Goal: Use online tool/utility: Utilize a website feature to perform a specific function

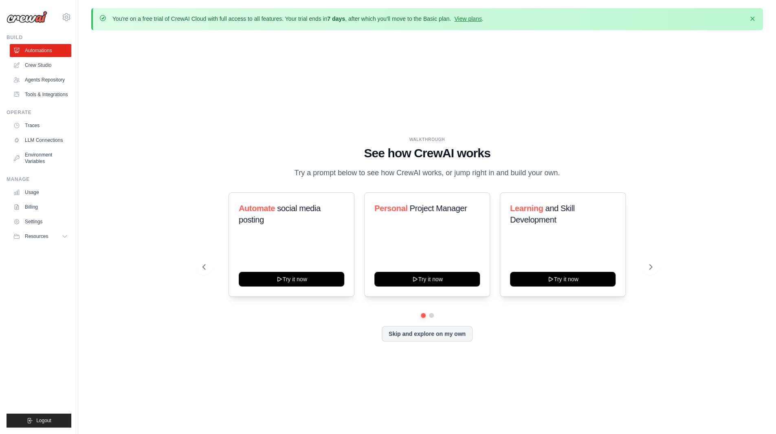
click at [201, 87] on div "WALKTHROUGH See how CrewAI works Try a prompt below to see how CrewAI works, or…" at bounding box center [427, 246] width 672 height 418
click at [460, 18] on link "View plans" at bounding box center [467, 18] width 27 height 7
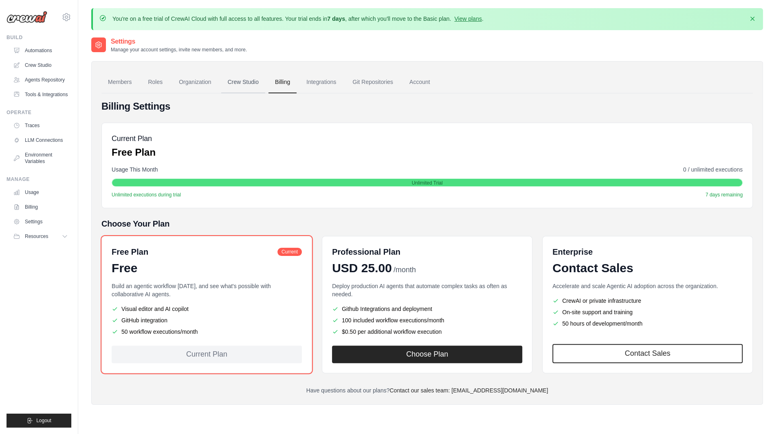
click at [246, 87] on link "Crew Studio" at bounding box center [243, 82] width 44 height 22
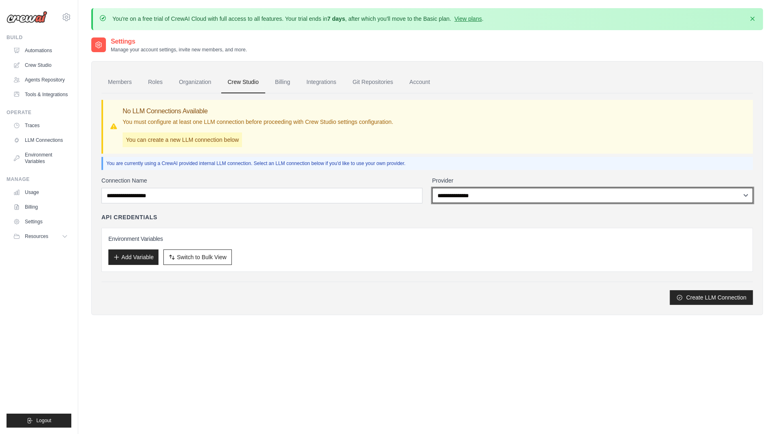
click at [443, 192] on select "**********" at bounding box center [592, 195] width 321 height 15
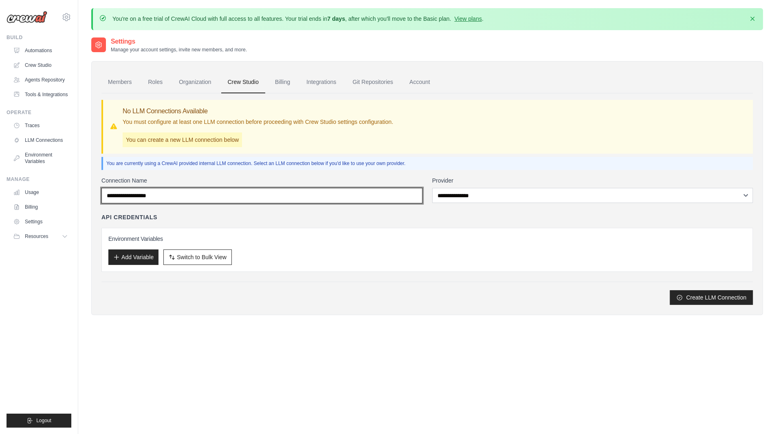
click at [389, 199] on input "Connection Name" at bounding box center [261, 195] width 321 height 15
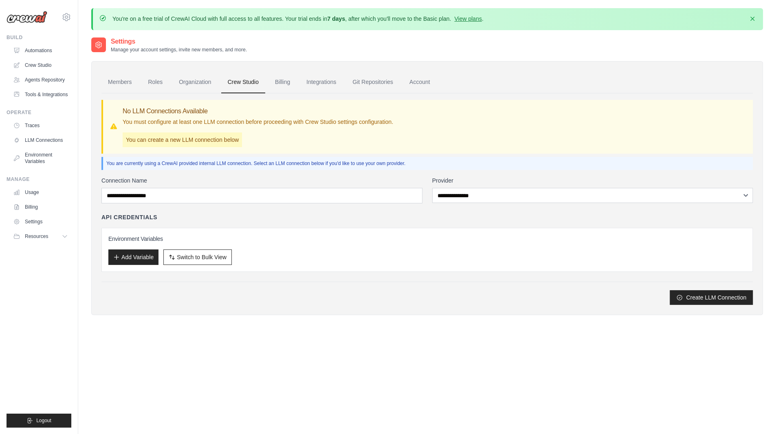
click at [335, 216] on div "API Credentials" at bounding box center [426, 217] width 651 height 8
click at [204, 88] on link "Organization" at bounding box center [194, 82] width 45 height 22
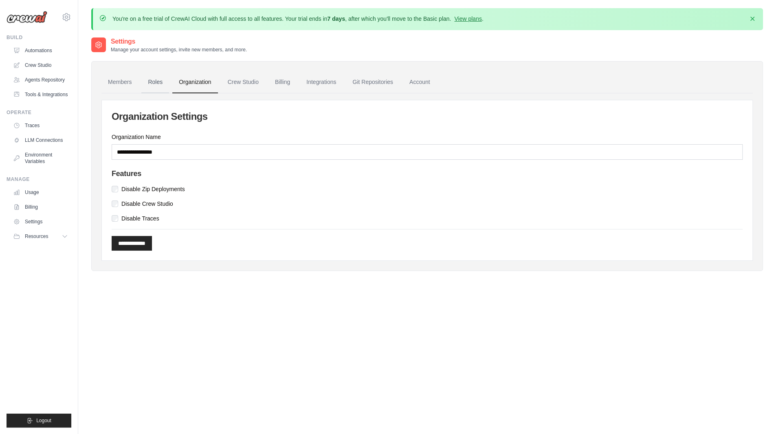
click at [151, 86] on link "Roles" at bounding box center [155, 82] width 28 height 22
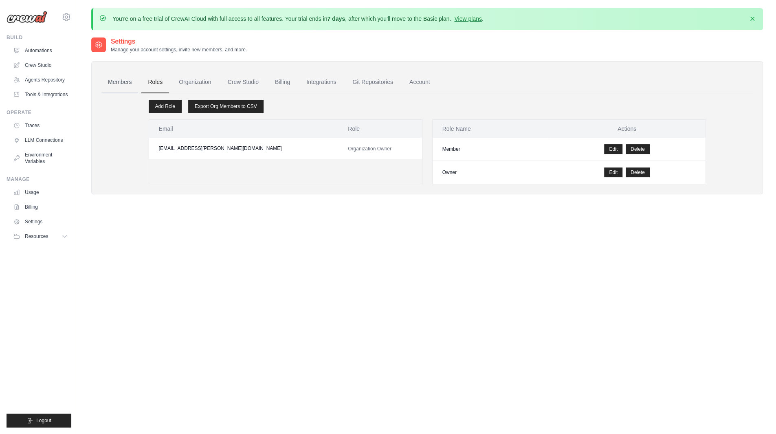
click at [107, 86] on link "Members" at bounding box center [119, 82] width 37 height 22
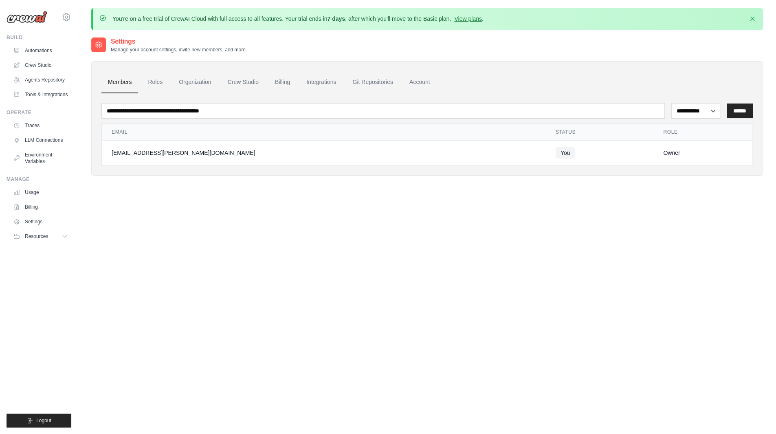
click at [72, 63] on div "[EMAIL_ADDRESS][PERSON_NAME][DOMAIN_NAME] Settings Build Automations" at bounding box center [39, 217] width 78 height 434
click at [44, 62] on link "Crew Studio" at bounding box center [42, 65] width 62 height 13
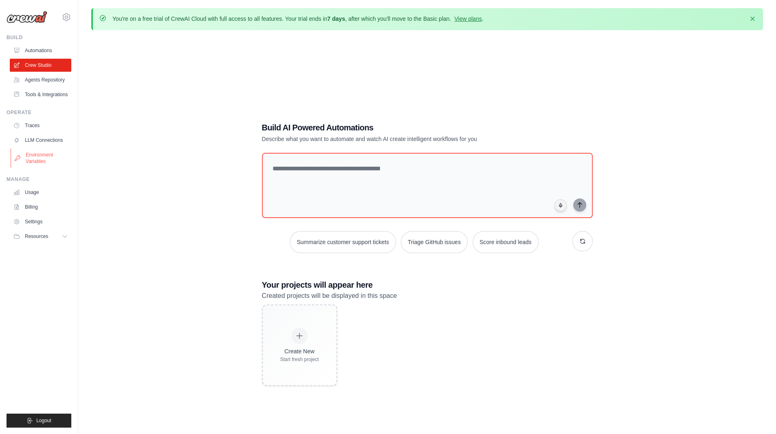
click at [55, 161] on link "Environment Variables" at bounding box center [42, 158] width 62 height 20
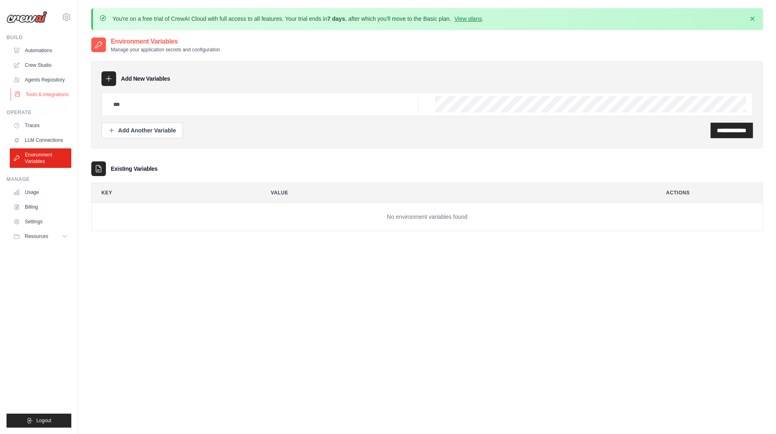
click at [58, 93] on link "Tools & Integrations" at bounding box center [42, 94] width 62 height 13
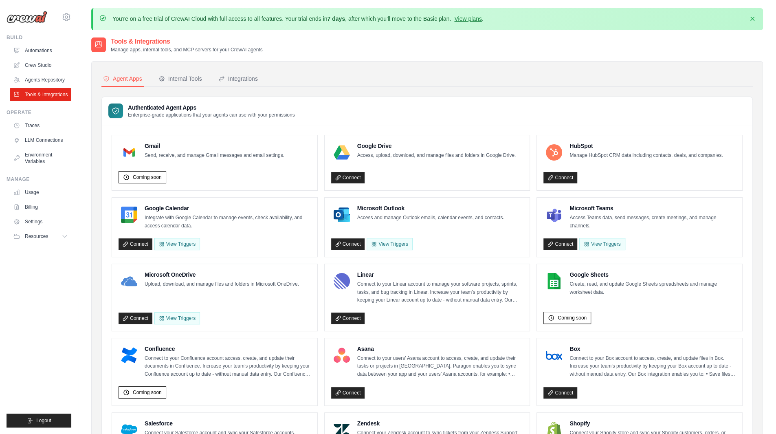
click at [236, 91] on div "Agent Apps Internal Tools Integrations Authenticated Agent Apps Enterprise-grad…" at bounding box center [426, 425] width 651 height 709
click at [239, 81] on div "Integrations" at bounding box center [238, 79] width 40 height 8
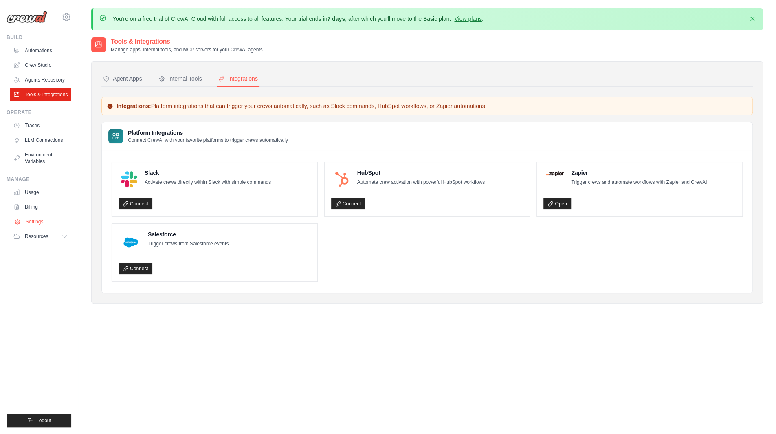
click at [71, 220] on link "Settings" at bounding box center [42, 221] width 62 height 13
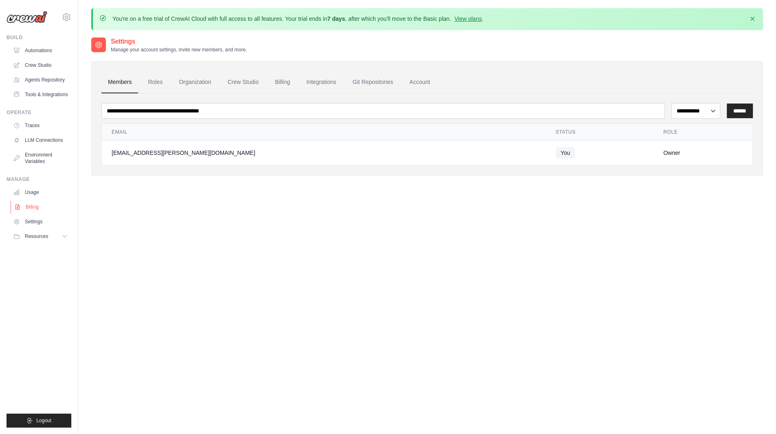
click at [68, 211] on link "Billing" at bounding box center [42, 206] width 62 height 13
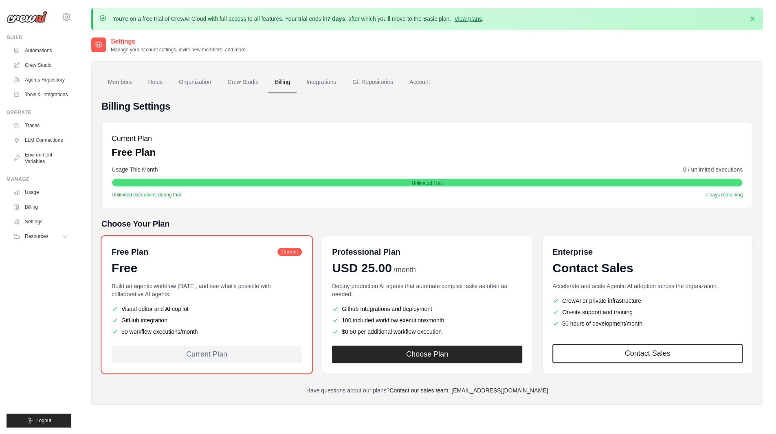
click at [72, 52] on div "[EMAIL_ADDRESS][PERSON_NAME][DOMAIN_NAME] Settings Build Automations" at bounding box center [39, 217] width 78 height 434
click at [68, 50] on link "Automations" at bounding box center [42, 50] width 62 height 13
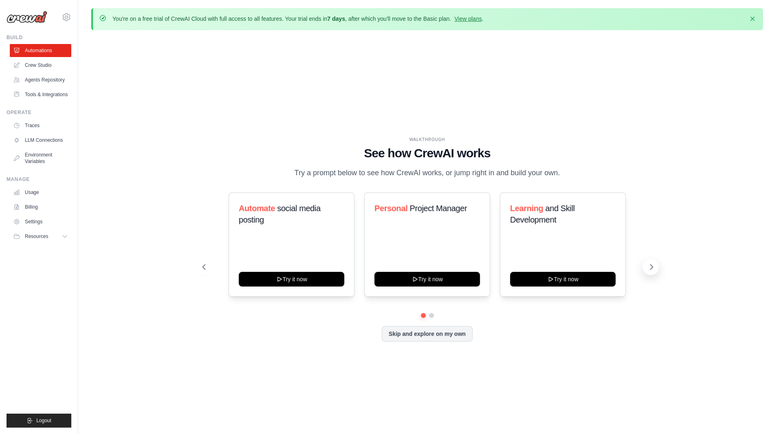
click at [656, 266] on button at bounding box center [650, 267] width 16 height 16
click at [654, 265] on icon at bounding box center [651, 267] width 8 height 8
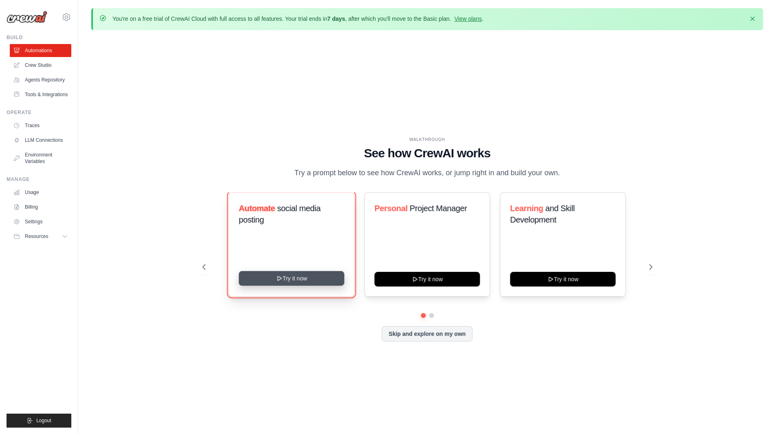
click at [306, 274] on button "Try it now" at bounding box center [292, 278] width 106 height 15
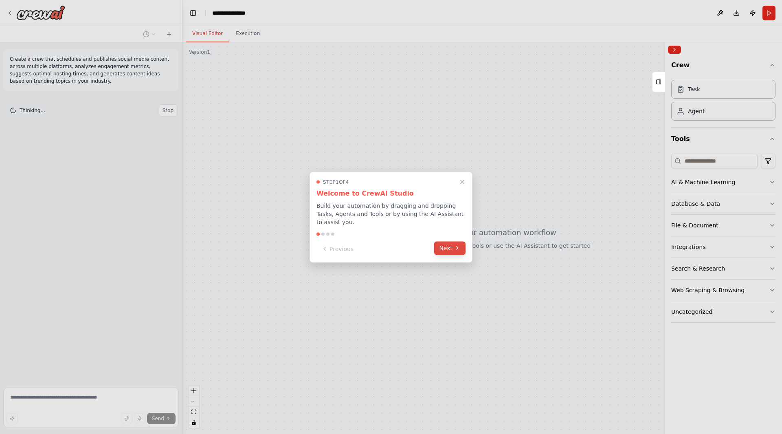
click at [452, 247] on button "Next" at bounding box center [449, 247] width 31 height 13
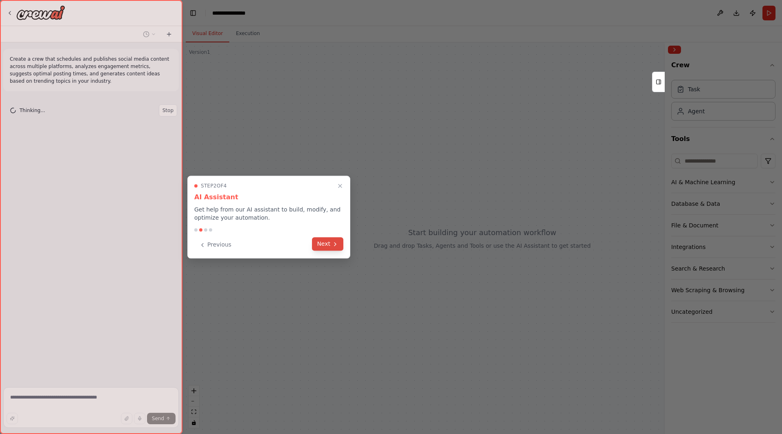
click at [323, 245] on button "Next" at bounding box center [327, 243] width 31 height 13
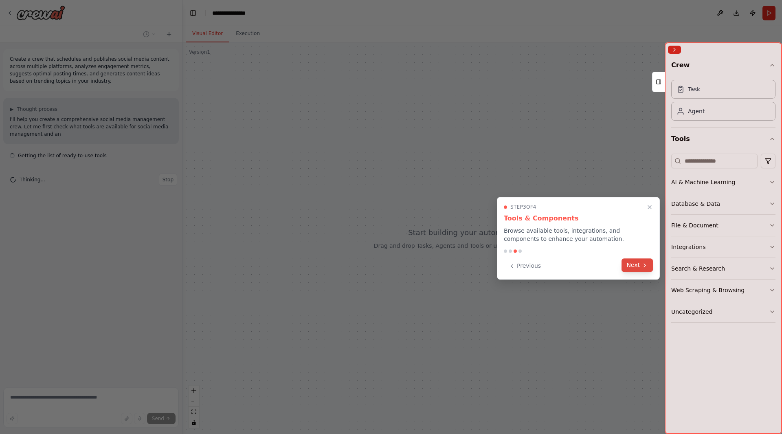
click at [640, 264] on button "Next" at bounding box center [637, 264] width 31 height 13
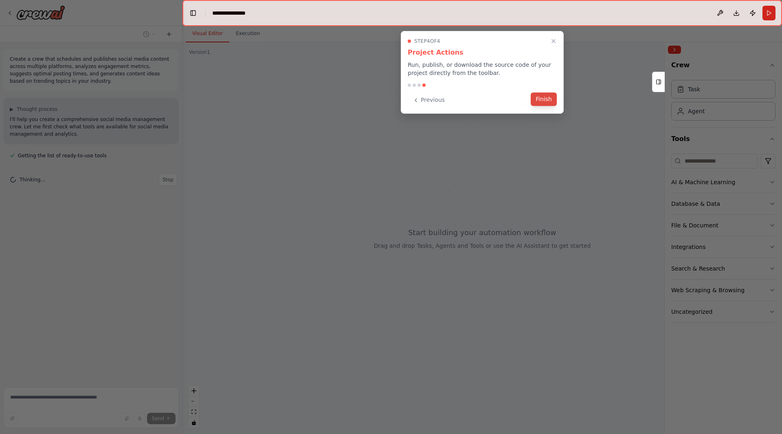
click at [555, 103] on button "Finish" at bounding box center [544, 98] width 26 height 13
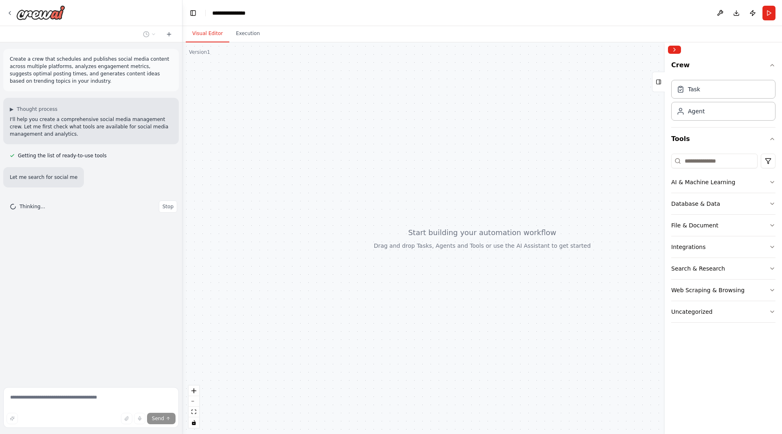
click at [554, 100] on div at bounding box center [483, 238] width 600 height 392
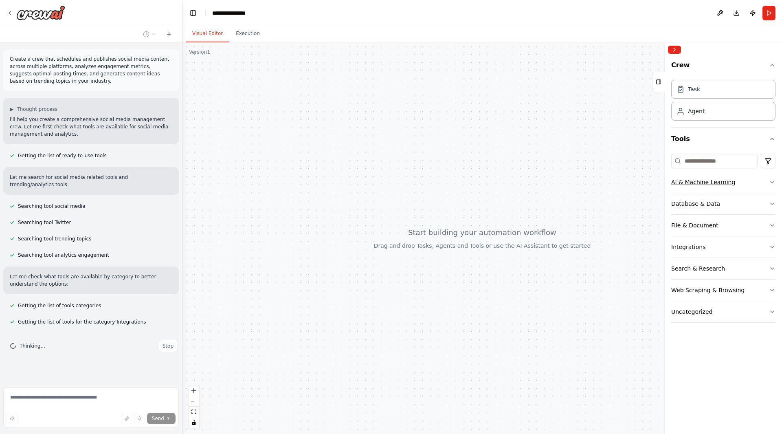
click at [675, 180] on div "AI & Machine Learning" at bounding box center [703, 182] width 64 height 8
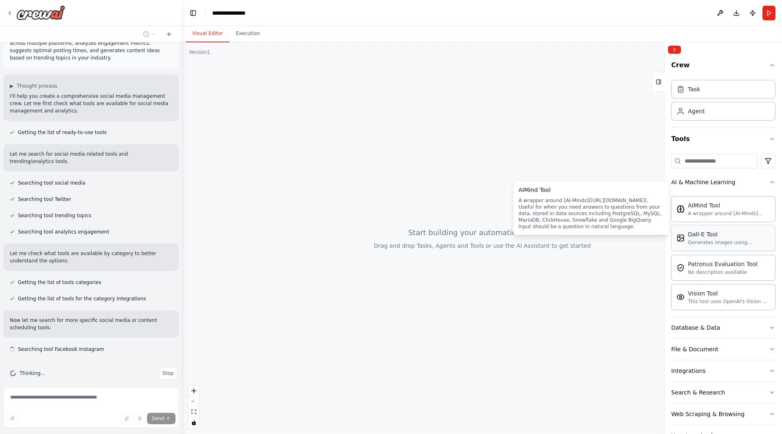
scroll to position [23, 0]
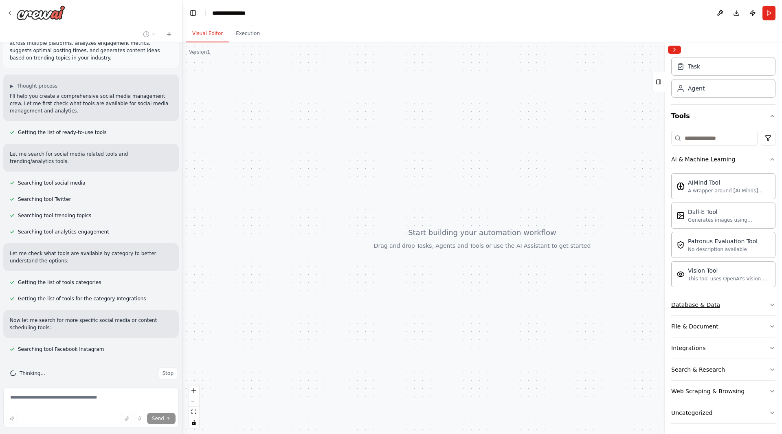
click at [725, 309] on button "Database & Data" at bounding box center [723, 304] width 104 height 21
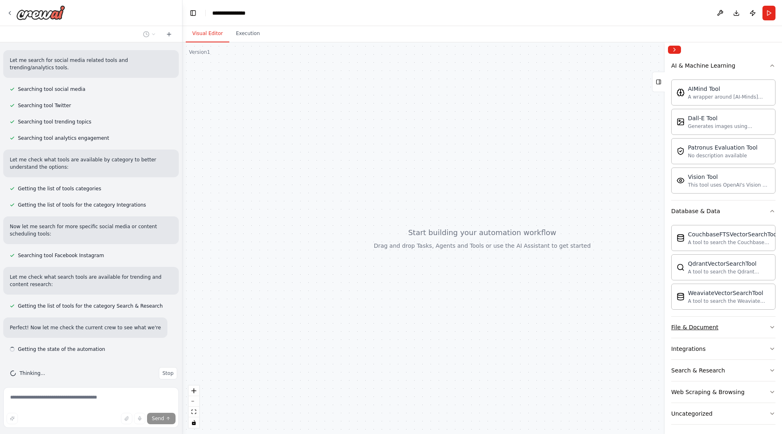
scroll to position [124, 0]
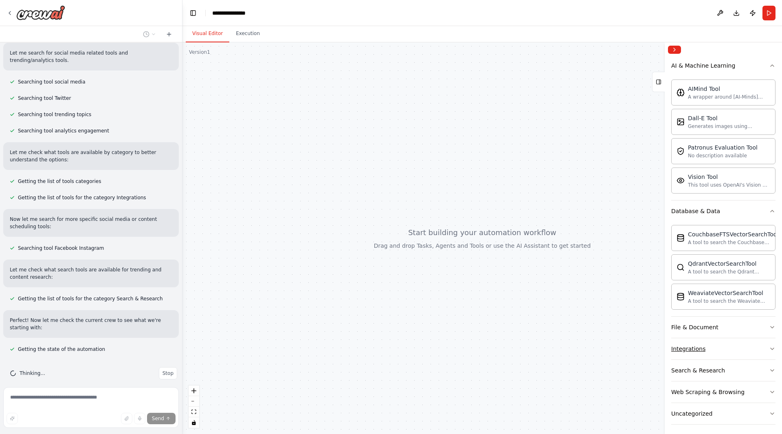
click at [718, 344] on button "Integrations" at bounding box center [723, 348] width 104 height 21
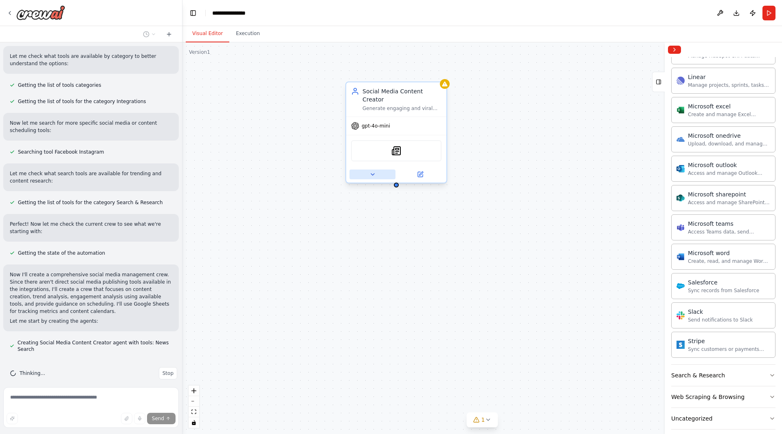
scroll to position [243, 0]
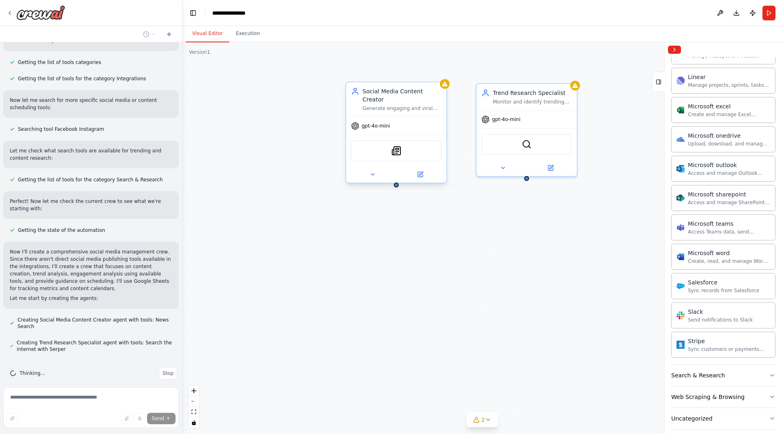
click at [373, 173] on div at bounding box center [396, 174] width 100 height 16
click at [374, 171] on icon at bounding box center [373, 174] width 7 height 7
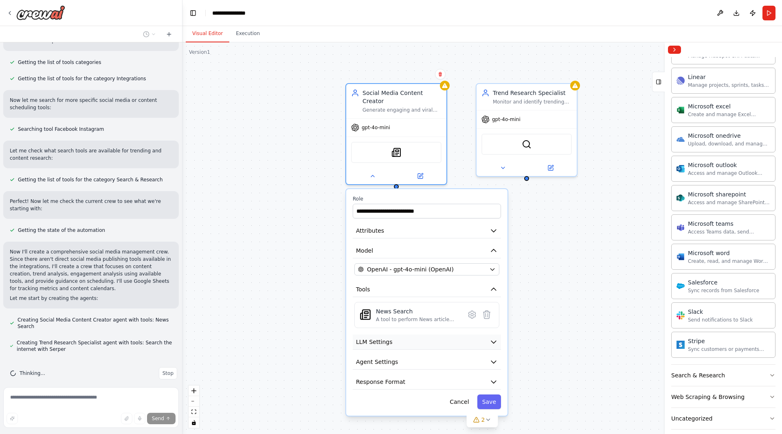
click at [493, 338] on icon "button" at bounding box center [494, 342] width 8 height 8
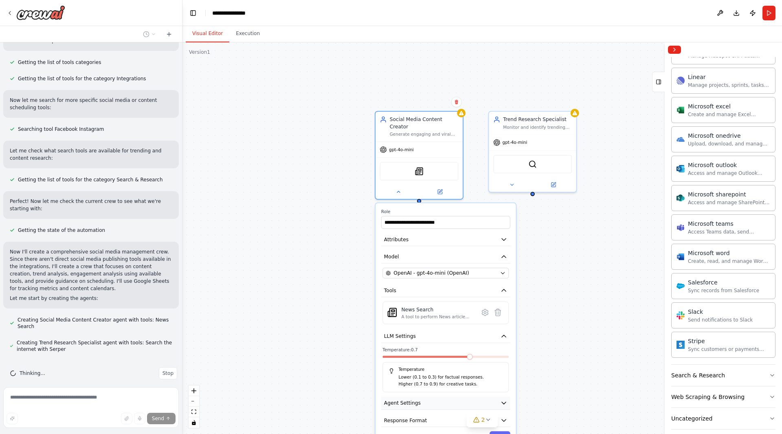
click at [500, 396] on button "Agent Settings" at bounding box center [445, 402] width 129 height 13
click at [504, 399] on icon "button" at bounding box center [503, 402] width 7 height 7
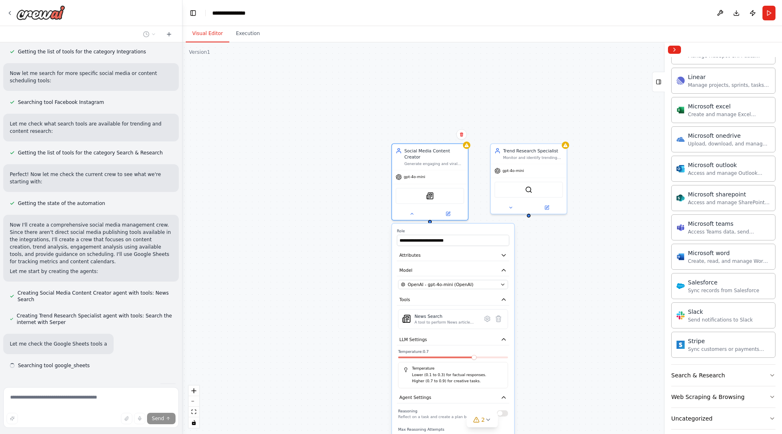
scroll to position [286, 0]
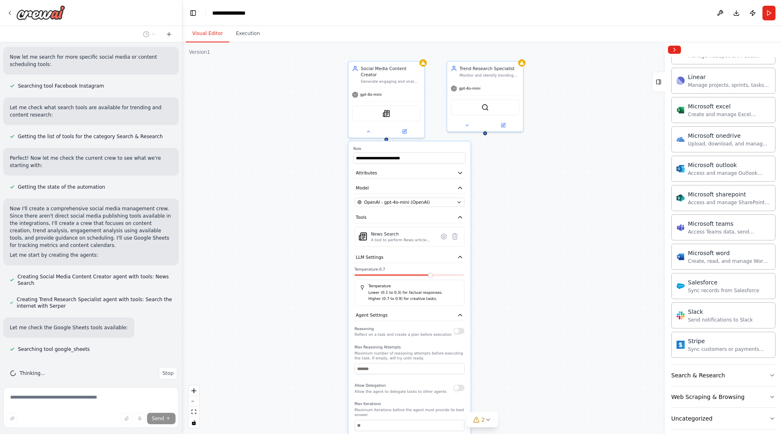
drag, startPoint x: 555, startPoint y: 365, endPoint x: 519, endPoint y: 219, distance: 150.3
click at [519, 219] on div "**********" at bounding box center [483, 238] width 600 height 392
click at [462, 168] on button "Attributes" at bounding box center [409, 173] width 112 height 11
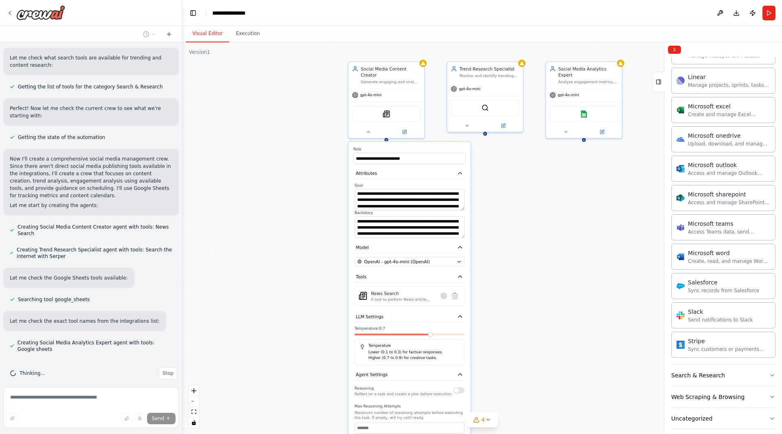
scroll to position [352, 0]
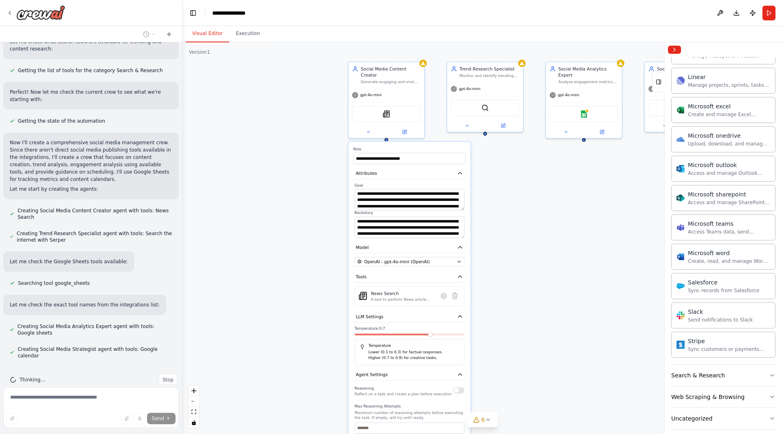
click at [508, 187] on div "**********" at bounding box center [483, 238] width 600 height 392
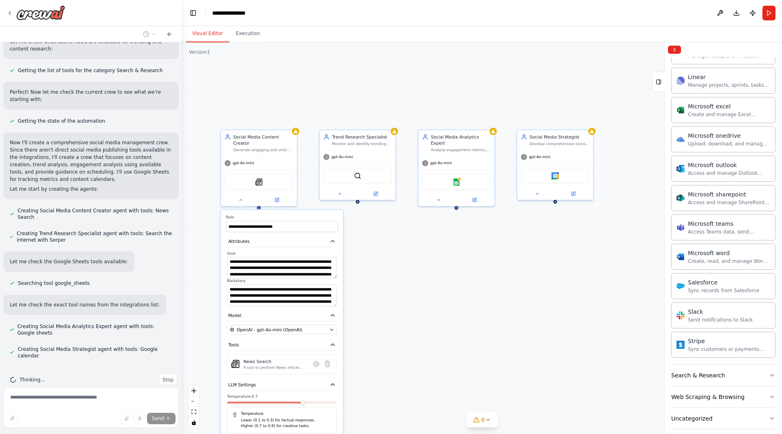
drag, startPoint x: 565, startPoint y: 198, endPoint x: 438, endPoint y: 265, distance: 144.0
click at [438, 265] on div "**********" at bounding box center [483, 238] width 600 height 392
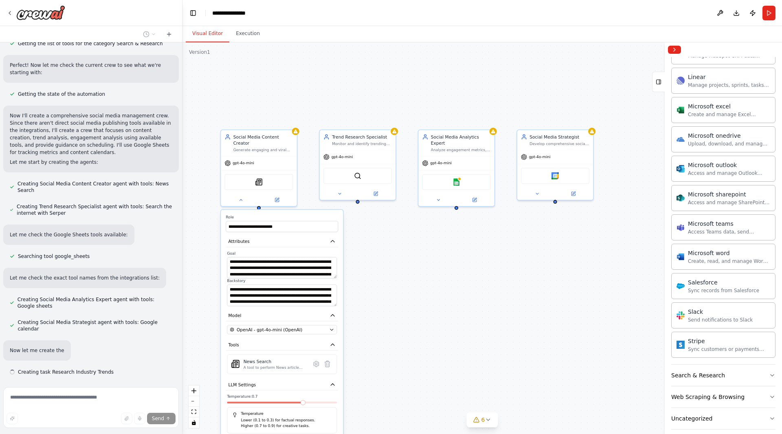
scroll to position [396, 0]
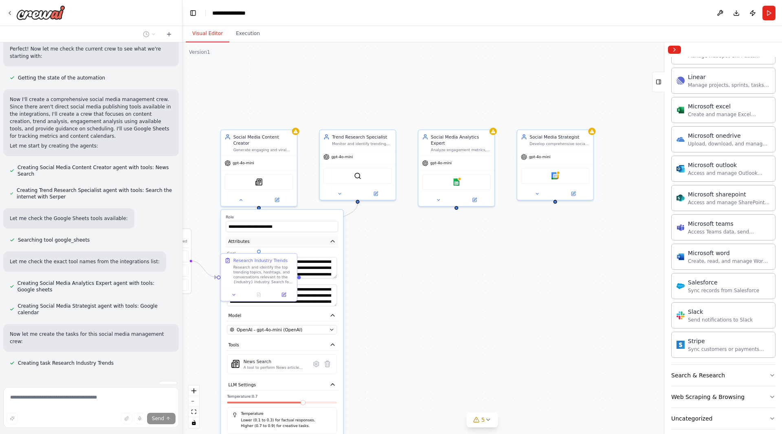
click at [331, 236] on button "Attributes" at bounding box center [282, 241] width 112 height 11
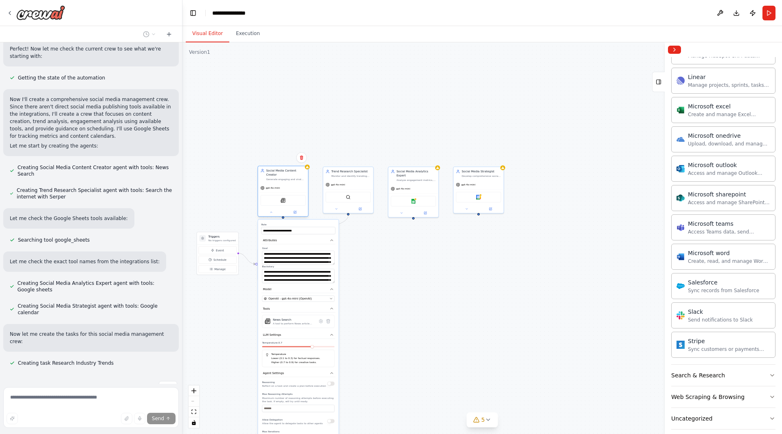
click at [292, 192] on div "SerplyNewsSearchTool" at bounding box center [283, 200] width 50 height 16
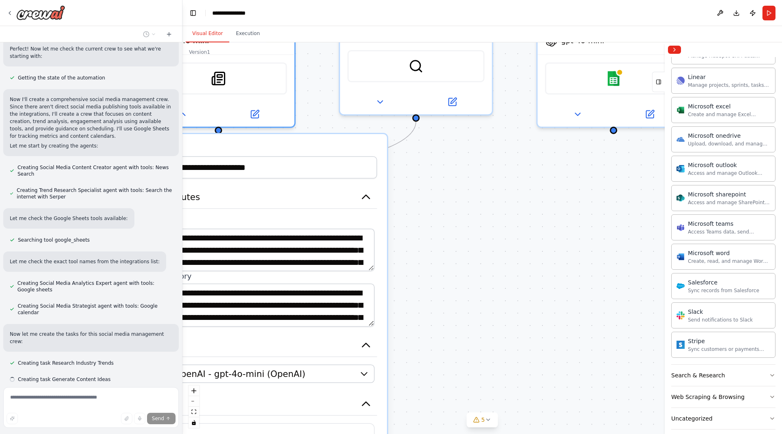
scroll to position [412, 0]
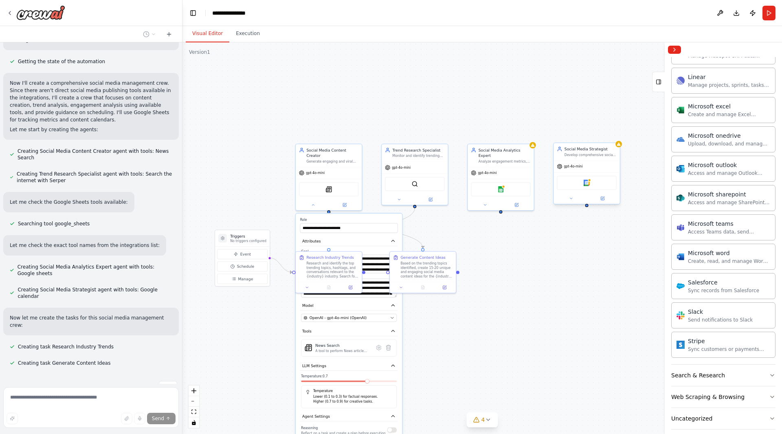
click at [563, 180] on div "Google calendar" at bounding box center [586, 183] width 59 height 14
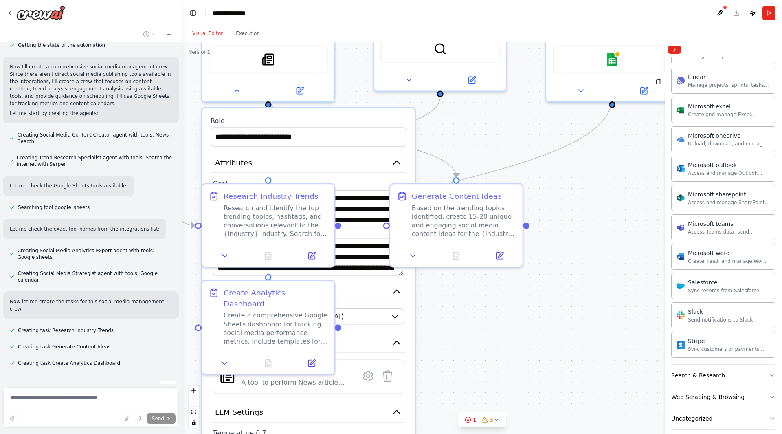
drag, startPoint x: 450, startPoint y: 323, endPoint x: 451, endPoint y: 343, distance: 20.4
click at [451, 343] on div ".deletable-edge-delete-btn { width: 20px; height: 20px; border: 0px solid #ffff…" at bounding box center [483, 238] width 600 height 392
click at [417, 257] on icon at bounding box center [413, 253] width 9 height 9
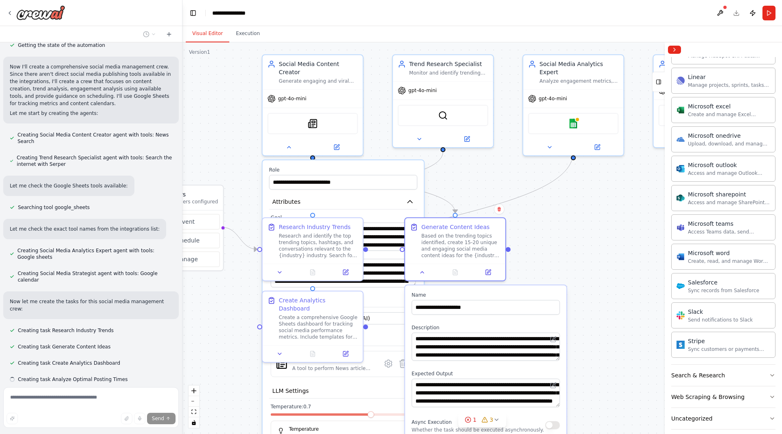
scroll to position [444, 0]
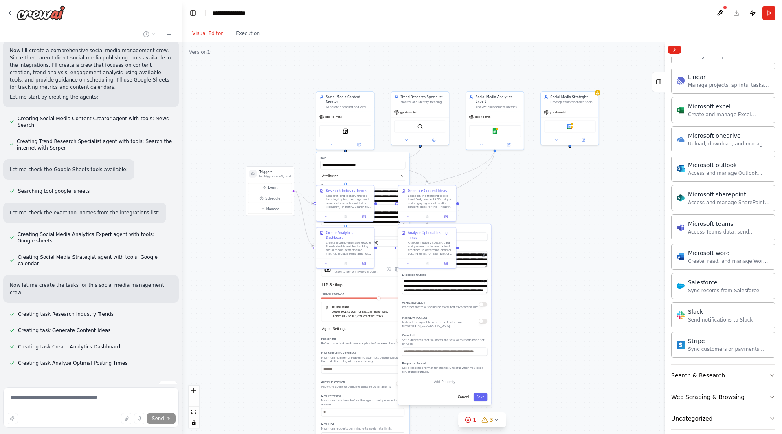
drag, startPoint x: 591, startPoint y: 341, endPoint x: 496, endPoint y: 251, distance: 130.3
click at [496, 251] on div ".deletable-edge-delete-btn { width: 20px; height: 20px; border: 0px solid #ffff…" at bounding box center [483, 238] width 600 height 392
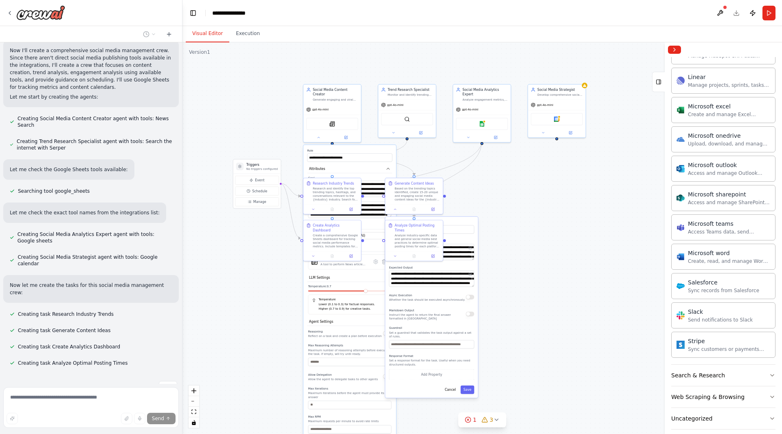
click at [509, 272] on div ".deletable-edge-delete-btn { width: 20px; height: 20px; border: 0px solid #ffff…" at bounding box center [483, 238] width 600 height 392
click at [448, 379] on div "**********" at bounding box center [431, 307] width 92 height 181
click at [449, 385] on button "Cancel" at bounding box center [450, 389] width 17 height 9
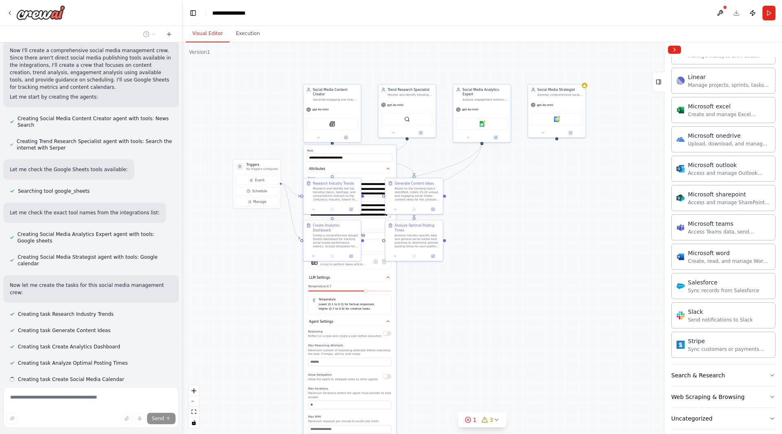
scroll to position [461, 0]
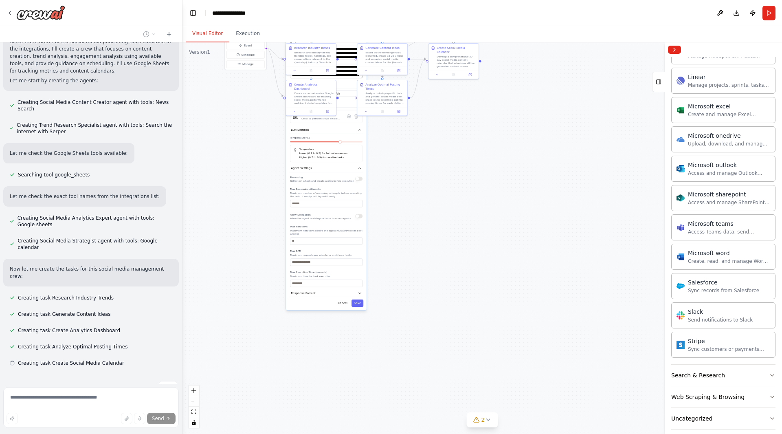
drag, startPoint x: 430, startPoint y: 376, endPoint x: 394, endPoint y: 215, distance: 165.4
click at [394, 215] on div ".deletable-edge-delete-btn { width: 20px; height: 20px; border: 0px solid #ffff…" at bounding box center [483, 238] width 600 height 392
click at [344, 299] on button "Cancel" at bounding box center [342, 302] width 15 height 7
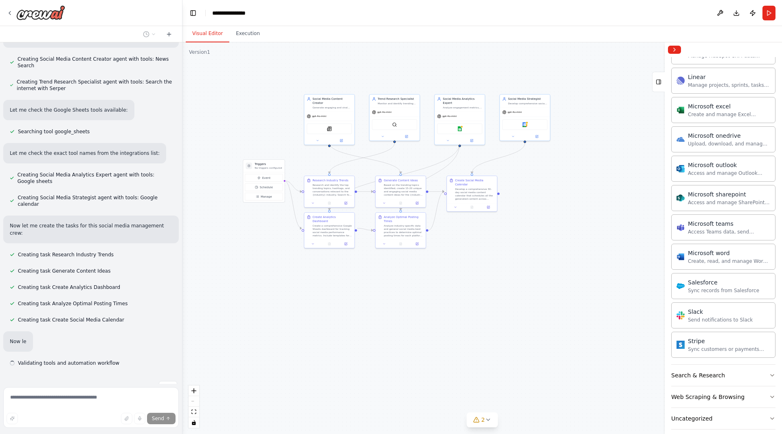
click at [397, 410] on div ".deletable-edge-delete-btn { width: 20px; height: 20px; border: 0px solid #ffff…" at bounding box center [483, 238] width 600 height 392
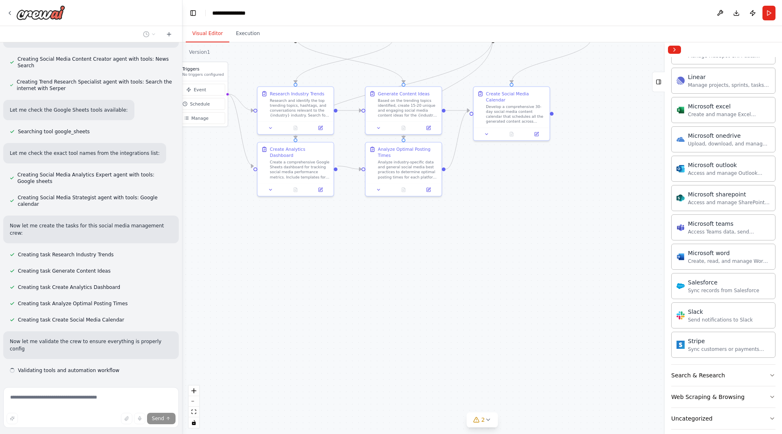
scroll to position [511, 0]
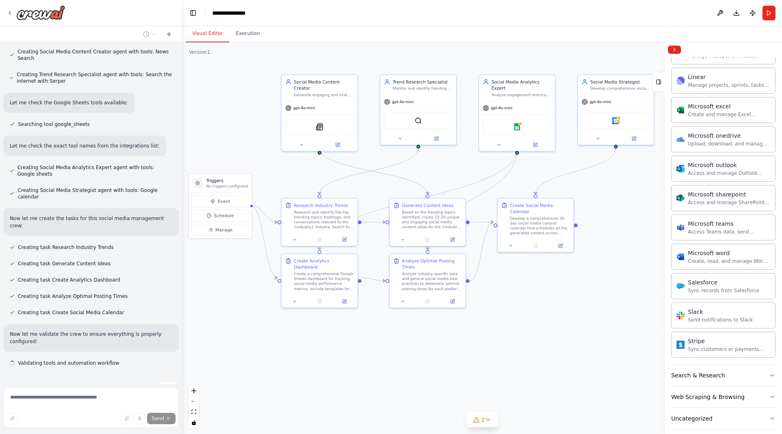
drag, startPoint x: 352, startPoint y: 265, endPoint x: 376, endPoint y: 376, distance: 114.2
click at [376, 376] on div ".deletable-edge-delete-btn { width: 20px; height: 20px; border: 0px solid #ffff…" at bounding box center [483, 238] width 600 height 392
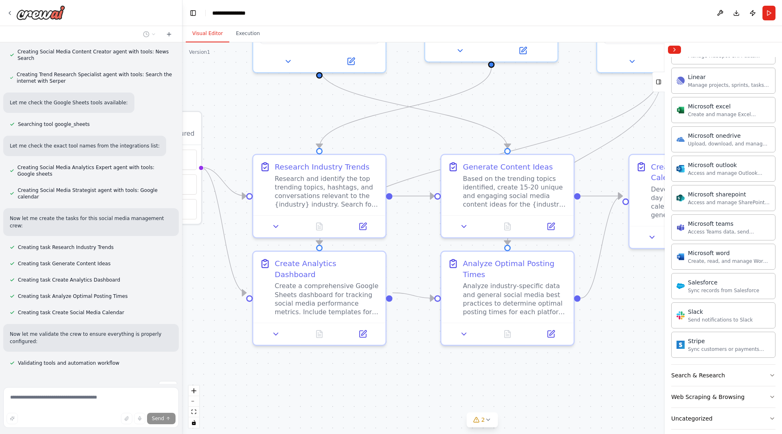
drag, startPoint x: 362, startPoint y: 329, endPoint x: 394, endPoint y: 382, distance: 61.6
click at [394, 382] on div ".deletable-edge-delete-btn { width: 20px; height: 20px; border: 0px solid #ffff…" at bounding box center [483, 238] width 600 height 392
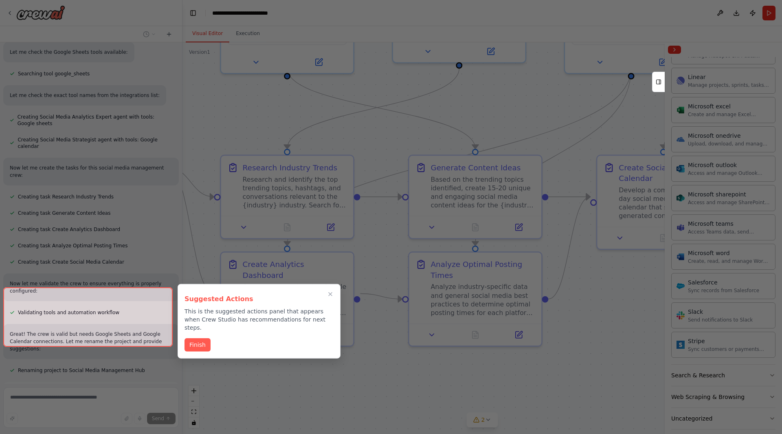
scroll to position [627, 0]
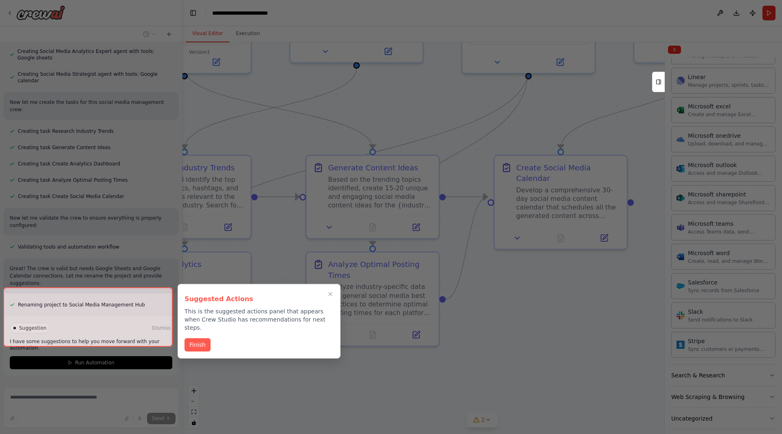
drag, startPoint x: 354, startPoint y: 383, endPoint x: 228, endPoint y: 383, distance: 125.9
click at [228, 383] on div "Create a crew that schedules and publishes social media content across multiple…" at bounding box center [391, 217] width 782 height 434
click at [330, 294] on icon "Close walkthrough" at bounding box center [331, 294] width 4 height 4
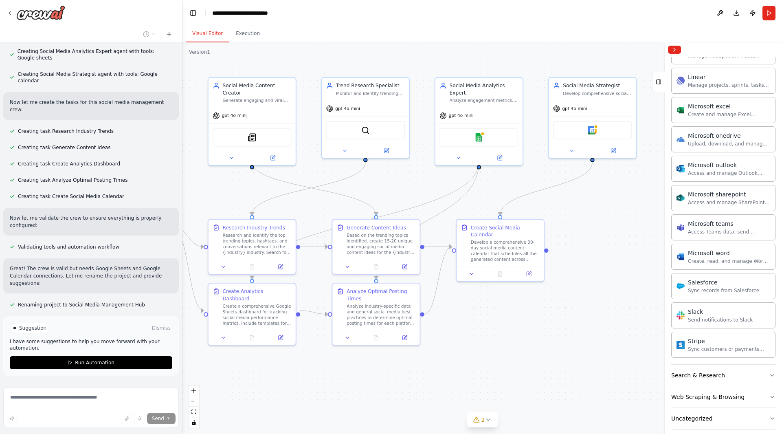
drag, startPoint x: 408, startPoint y: 403, endPoint x: 436, endPoint y: 395, distance: 28.8
click at [436, 395] on div ".deletable-edge-delete-btn { width: 20px; height: 20px; border: 0px solid #ffff…" at bounding box center [483, 238] width 600 height 392
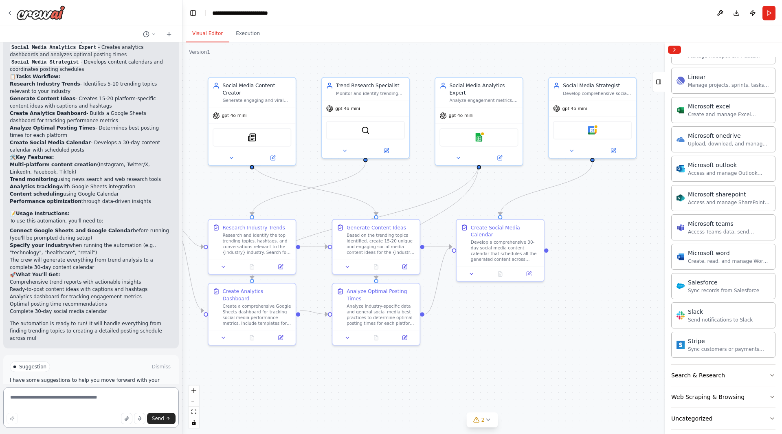
scroll to position [975, 0]
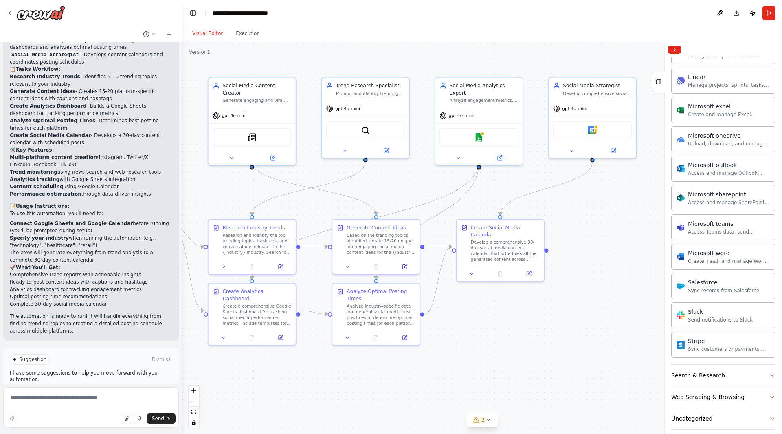
click at [103, 391] on span "Run Automation" at bounding box center [95, 394] width 40 height 7
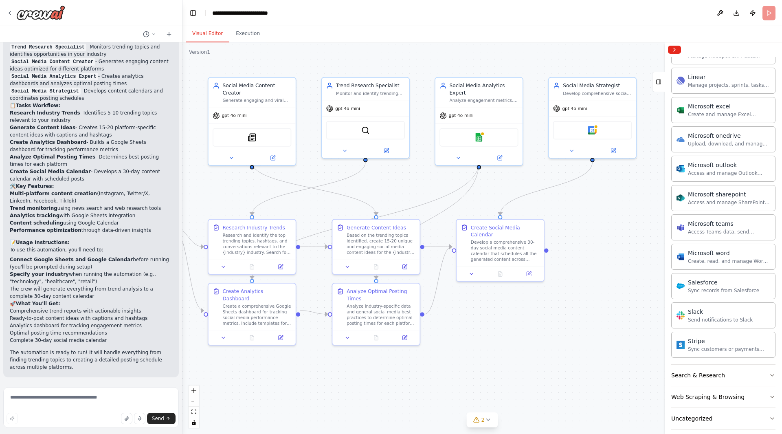
scroll to position [909, 0]
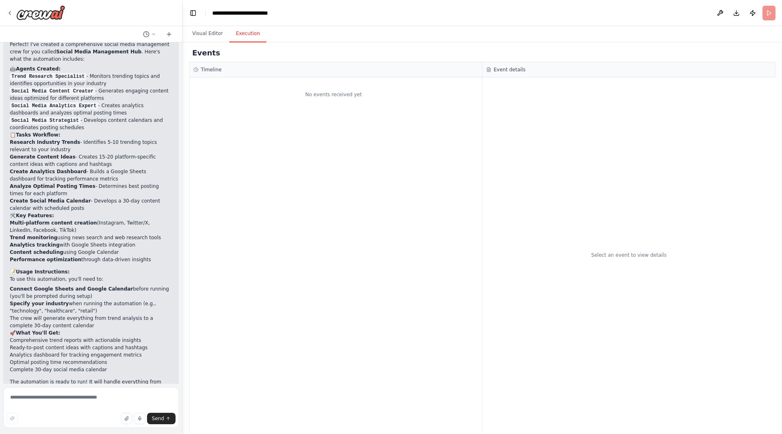
click at [253, 34] on button "Execution" at bounding box center [247, 33] width 37 height 17
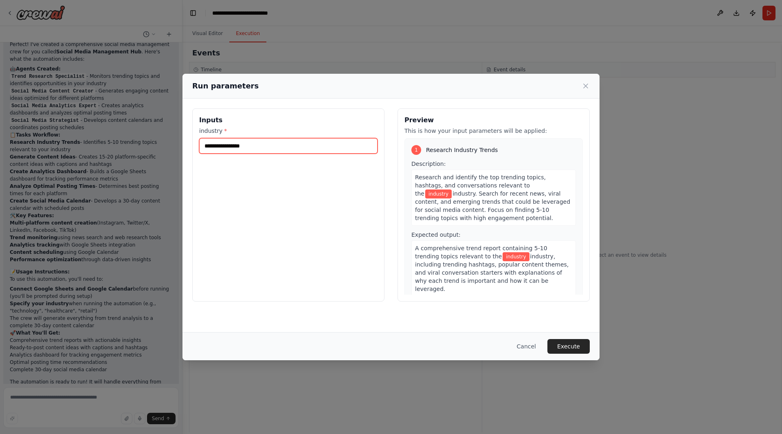
click at [290, 151] on input "industry *" at bounding box center [288, 145] width 178 height 15
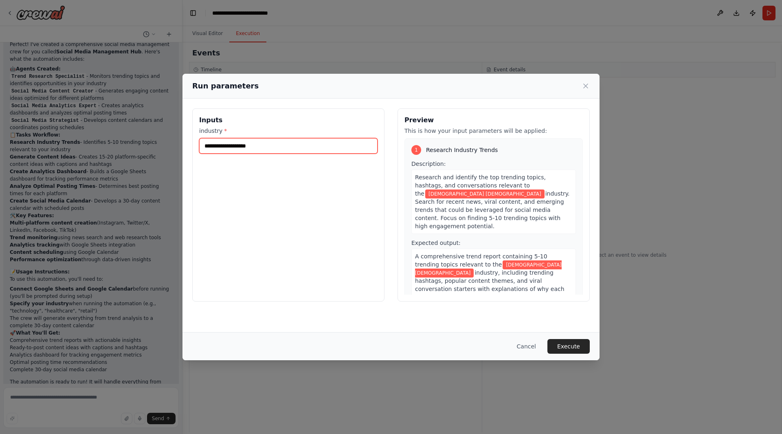
click at [235, 153] on input "**********" at bounding box center [288, 145] width 178 height 15
click at [236, 147] on input "**********" at bounding box center [288, 145] width 178 height 15
click at [249, 145] on input "**********" at bounding box center [288, 145] width 178 height 15
click at [258, 145] on input "**********" at bounding box center [288, 145] width 178 height 15
click at [237, 147] on input "**********" at bounding box center [288, 145] width 178 height 15
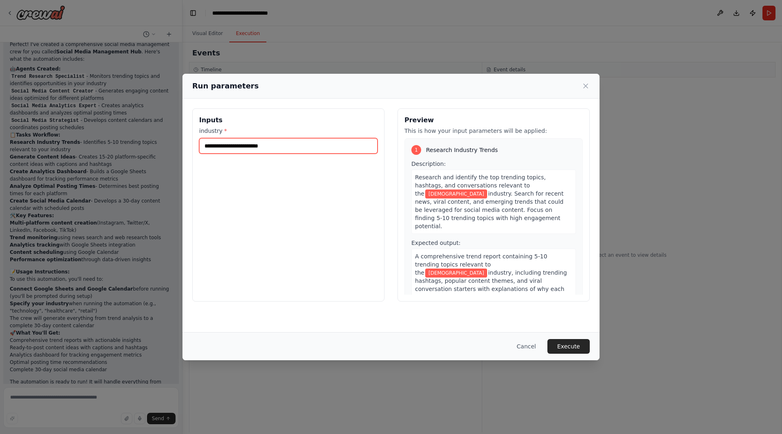
click at [237, 148] on input "**********" at bounding box center [288, 145] width 178 height 15
paste input "text"
type input "**********"
click at [233, 145] on input "**********" at bounding box center [288, 145] width 178 height 15
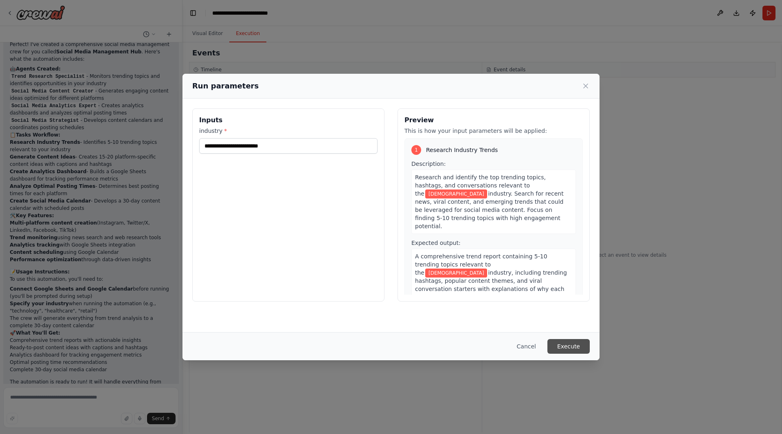
click at [583, 349] on button "Execute" at bounding box center [569, 346] width 42 height 15
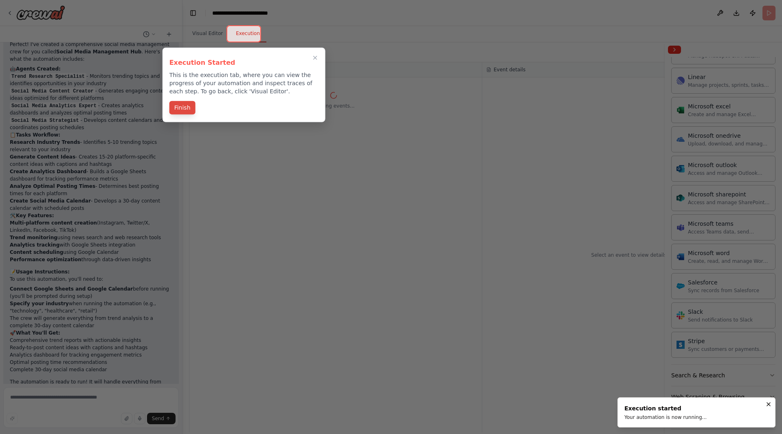
click at [185, 103] on button "Finish" at bounding box center [182, 107] width 26 height 13
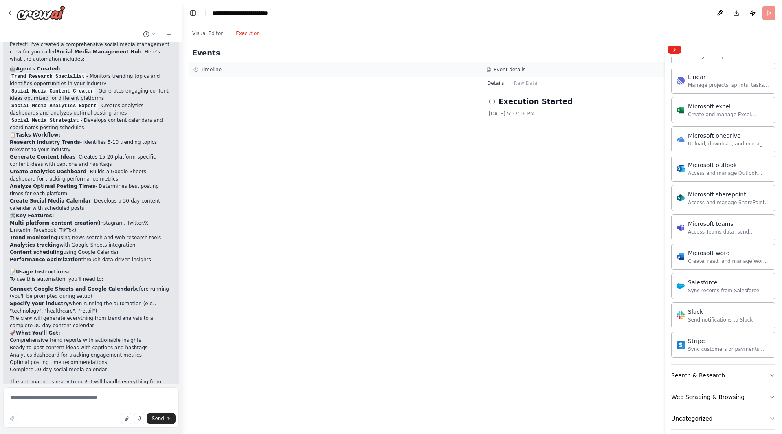
drag, startPoint x: 414, startPoint y: 192, endPoint x: 368, endPoint y: 198, distance: 46.0
click at [368, 198] on div at bounding box center [335, 254] width 293 height 355
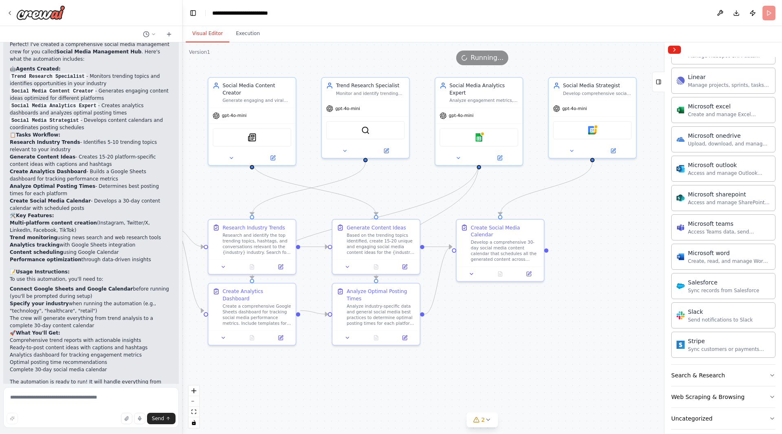
click at [203, 30] on button "Visual Editor" at bounding box center [208, 33] width 44 height 17
click at [240, 38] on button "Execution" at bounding box center [247, 33] width 37 height 17
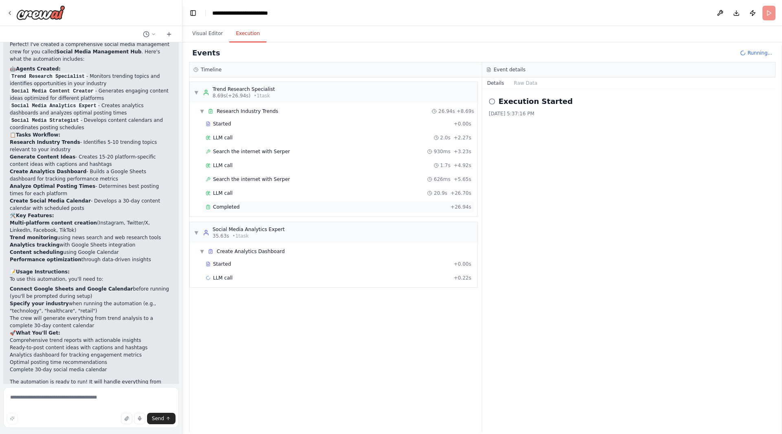
click at [254, 204] on div "Completed" at bounding box center [327, 207] width 242 height 7
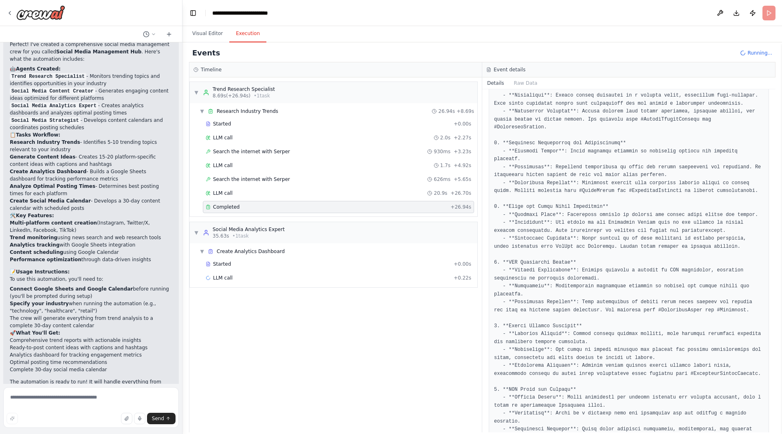
scroll to position [407, 0]
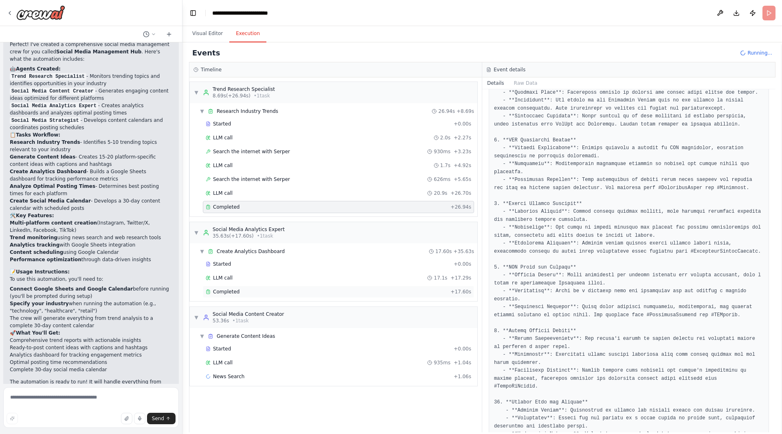
click at [272, 286] on div "Completed + 17.60s" at bounding box center [338, 292] width 271 height 12
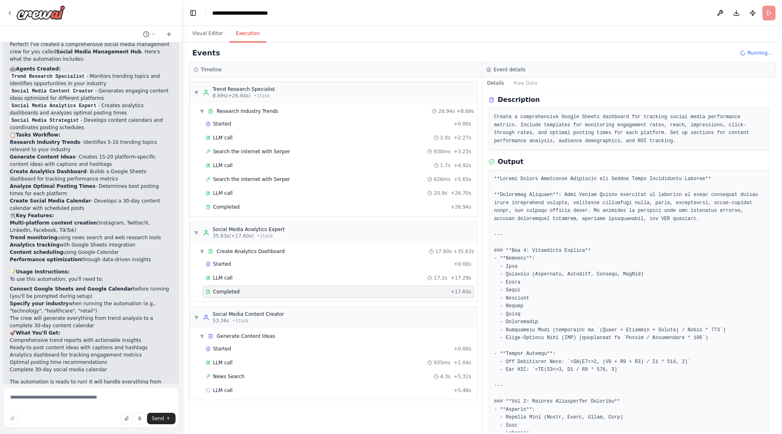
scroll to position [0, 0]
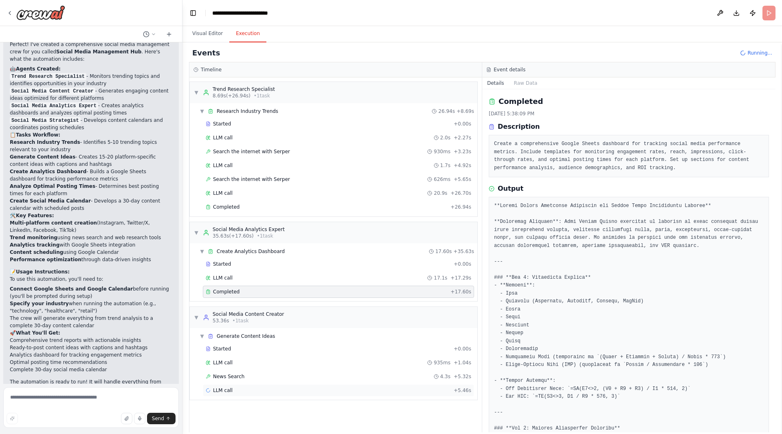
click at [340, 387] on div "LLM call + 5.46s" at bounding box center [339, 390] width 266 height 7
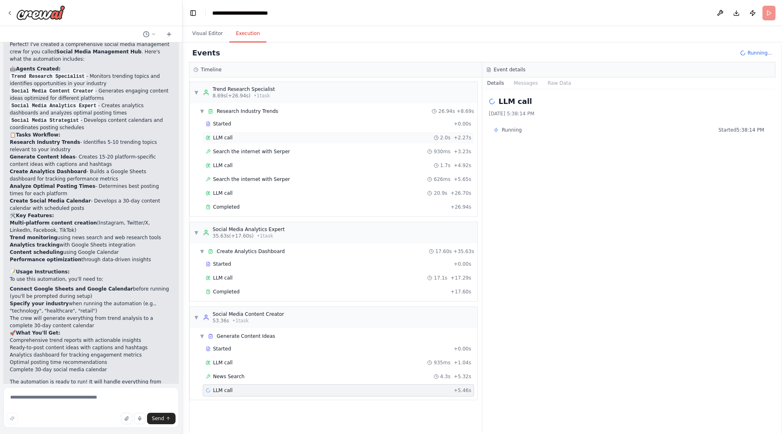
click at [317, 136] on div "LLM call 2.0s + 2.27s" at bounding box center [339, 137] width 266 height 7
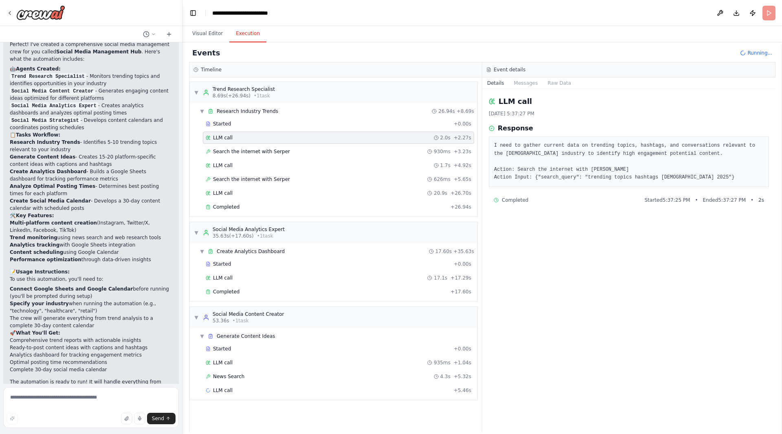
click at [317, 157] on div "Started + 0.00s LLM call 2.0s + 2.27s Search the internet with Serper 930ms + 3…" at bounding box center [336, 166] width 281 height 97
click at [319, 155] on div "Search the internet with Serper 930ms + 3.23s" at bounding box center [338, 151] width 271 height 12
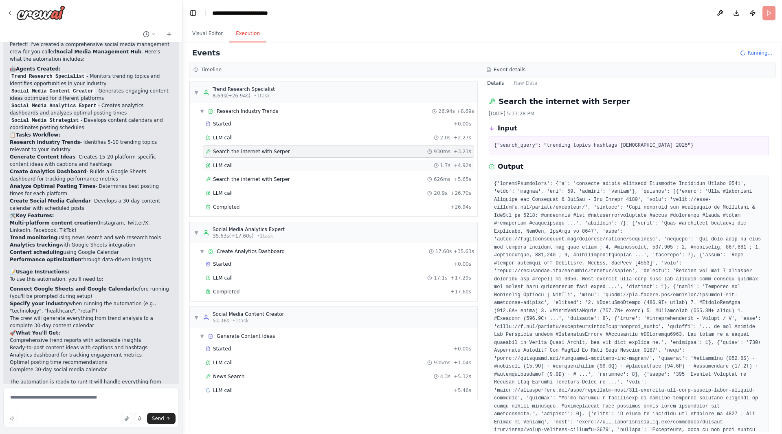
click at [319, 166] on div "LLM call 1.7s + 4.92s" at bounding box center [339, 165] width 266 height 7
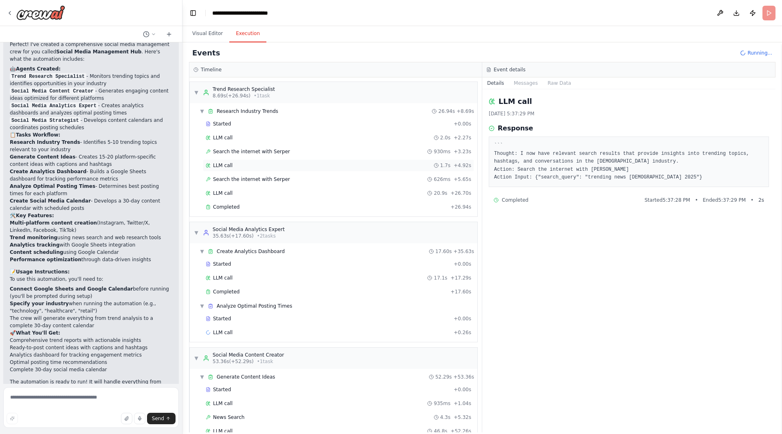
click at [319, 169] on div "LLM call 1.7s + 4.92s" at bounding box center [338, 165] width 271 height 12
click at [319, 176] on div "Search the internet with Serper 626ms + 5.65s" at bounding box center [339, 179] width 266 height 7
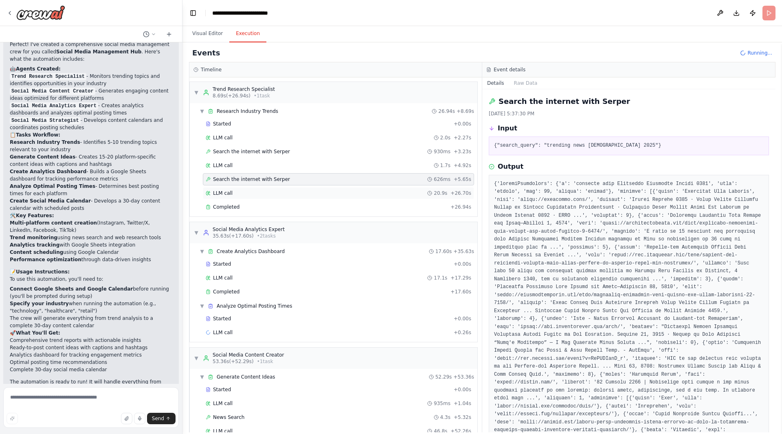
click at [315, 194] on div "LLM call 20.9s + 26.70s" at bounding box center [339, 193] width 266 height 7
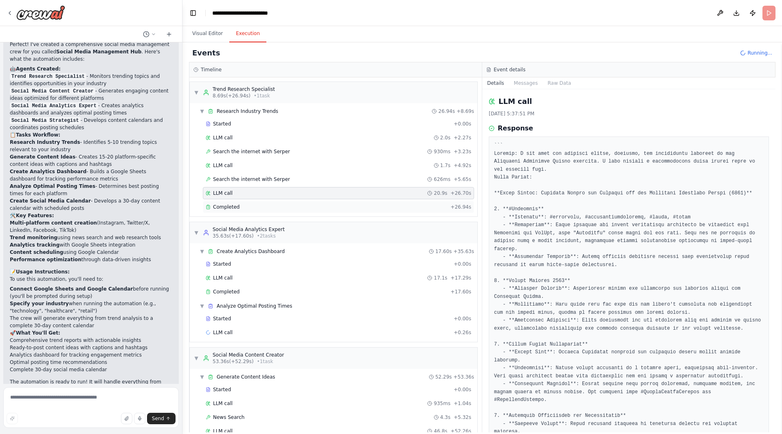
click at [315, 201] on div "Completed + 26.94s" at bounding box center [338, 207] width 271 height 12
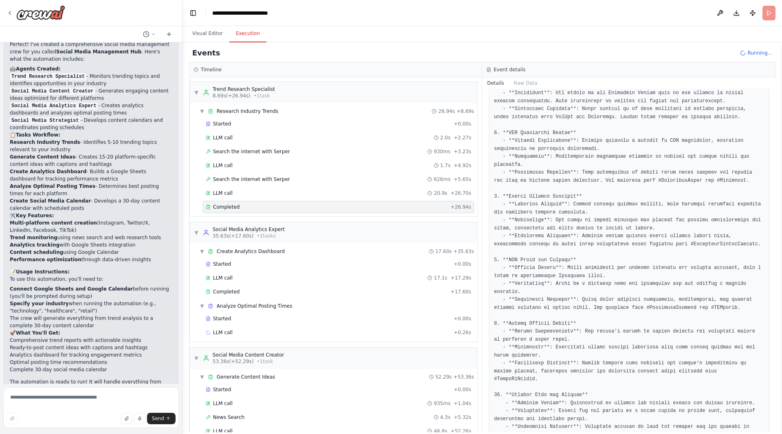
scroll to position [25, 0]
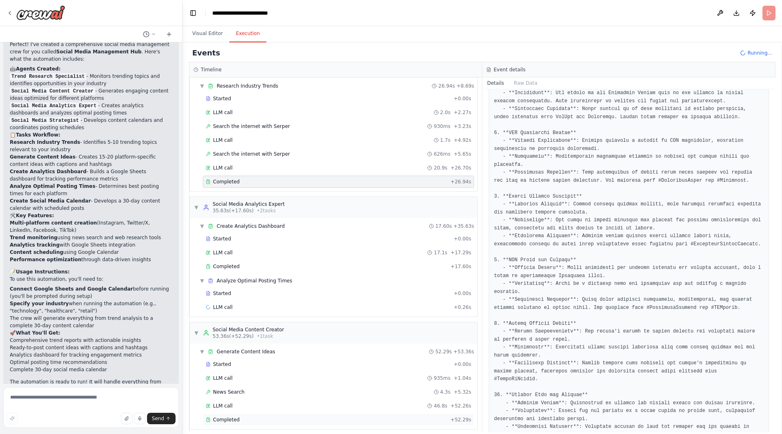
click at [303, 416] on div "Completed" at bounding box center [327, 419] width 242 height 7
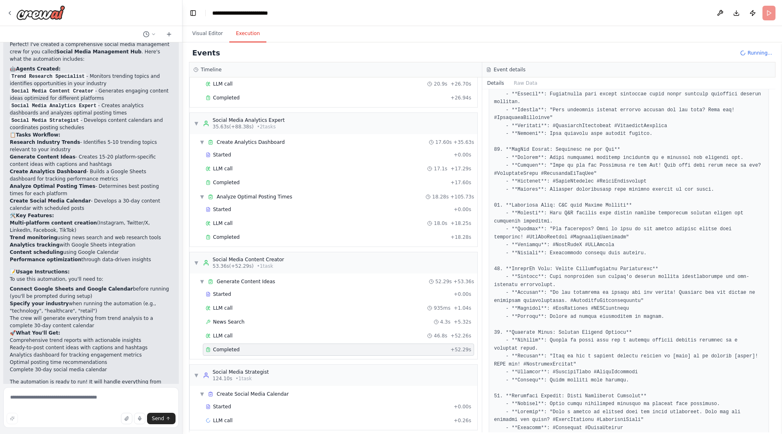
scroll to position [1066, 0]
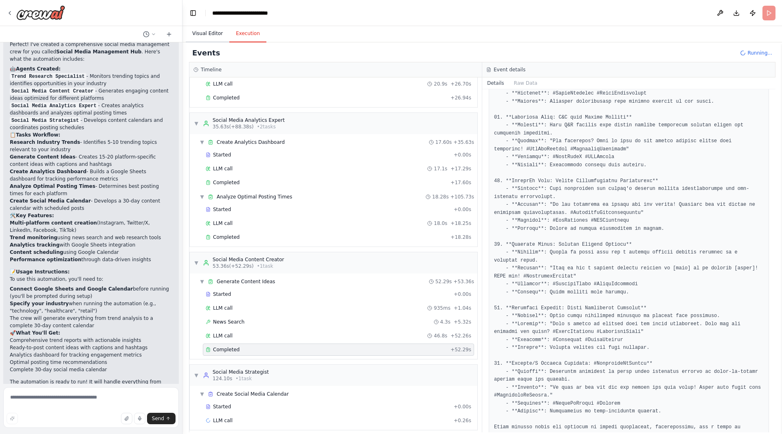
click at [213, 42] on button "Visual Editor" at bounding box center [208, 33] width 44 height 17
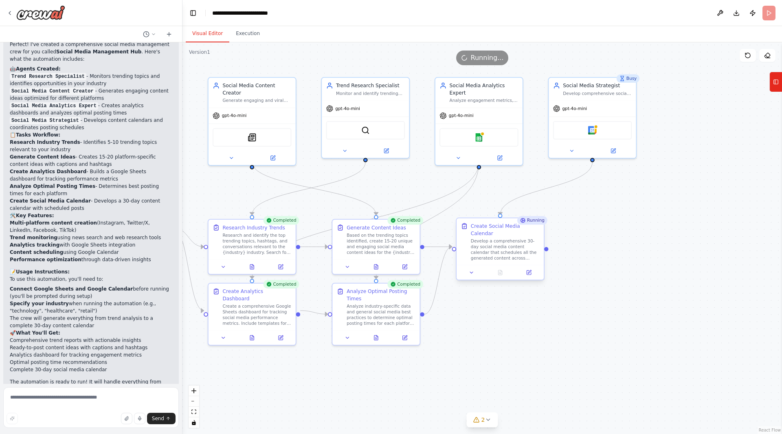
scroll to position [975, 0]
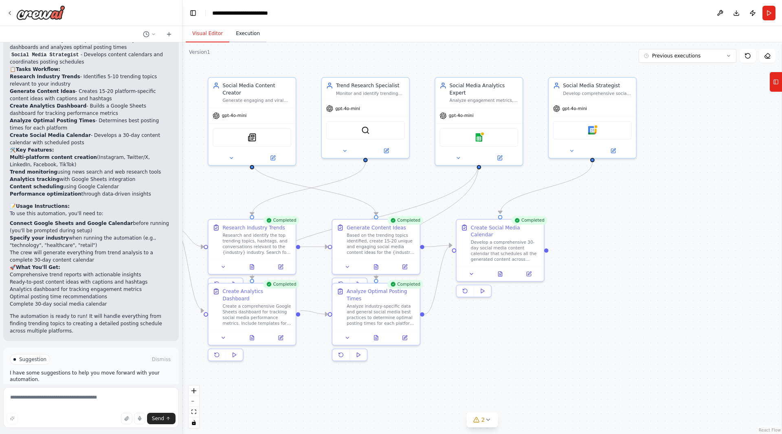
click at [254, 40] on button "Execution" at bounding box center [247, 33] width 37 height 17
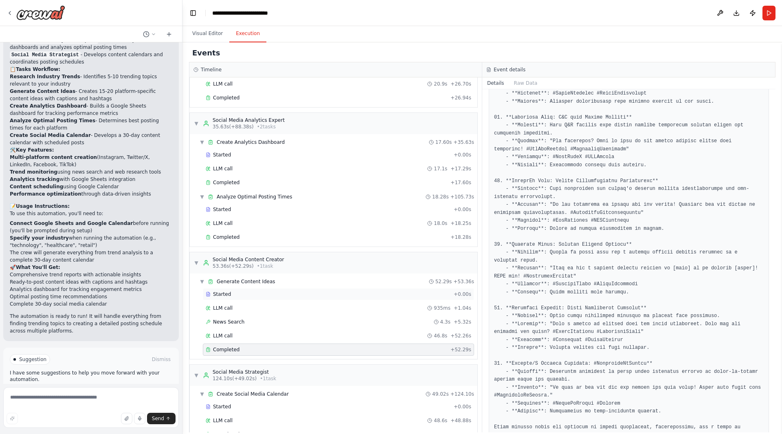
scroll to position [123, 0]
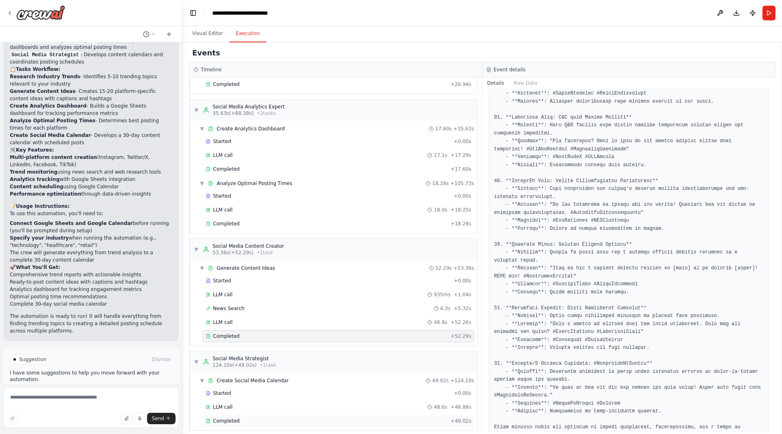
click at [324, 415] on div "Completed + 49.02s" at bounding box center [338, 421] width 271 height 12
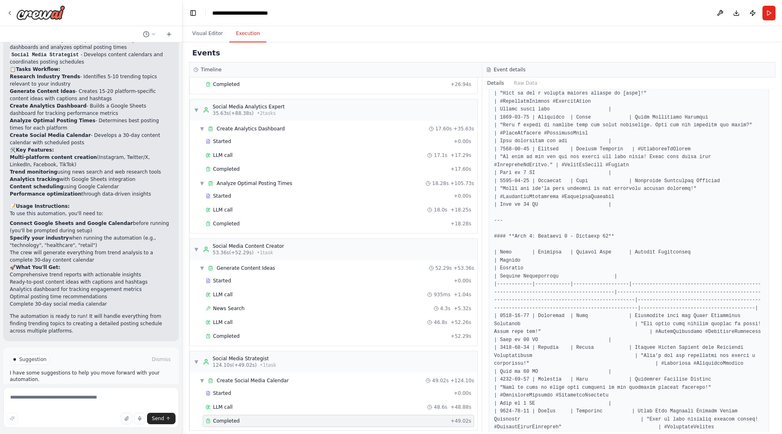
scroll to position [1058, 0]
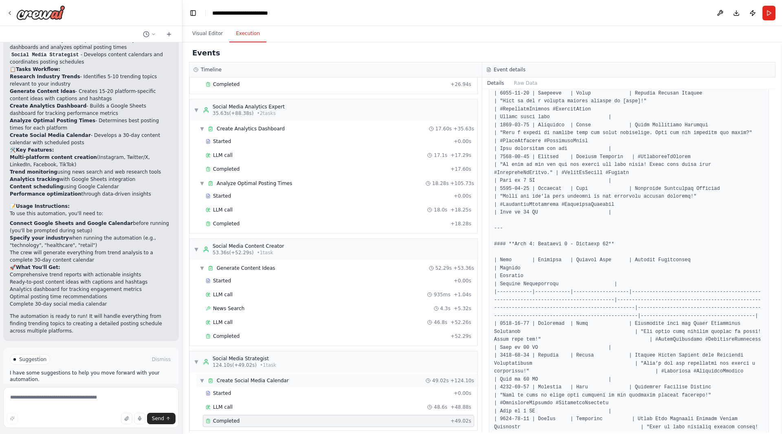
click at [410, 380] on div "▼ Create Social Media Calendar 49.02s + 124.10s" at bounding box center [336, 380] width 281 height 13
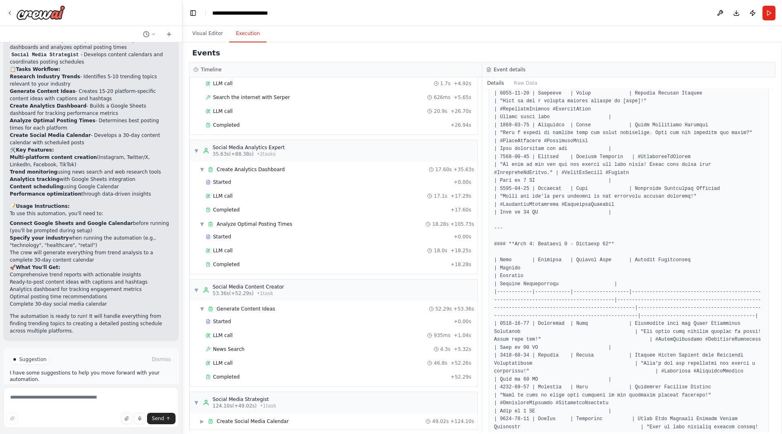
click at [408, 413] on div "▶ Create Social Media Calendar 49.02s + 124.10s" at bounding box center [334, 421] width 288 height 16
click at [405, 416] on div "▶ Create Social Media Calendar 49.02s + 124.10s" at bounding box center [336, 421] width 281 height 13
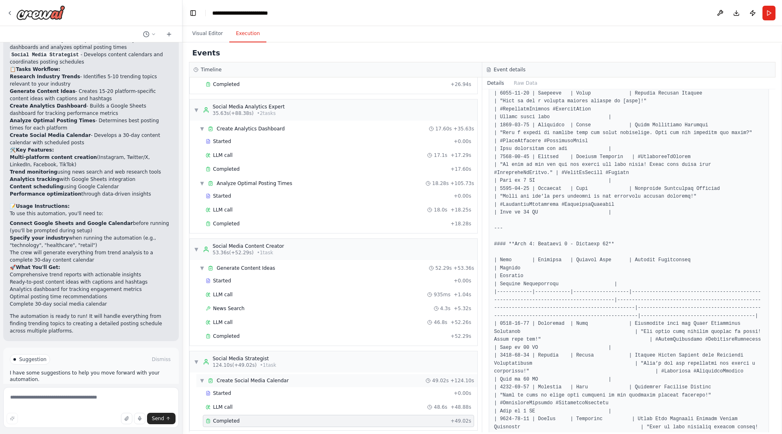
click at [407, 378] on div "▼ Create Social Media Calendar 49.02s + 124.10s" at bounding box center [336, 380] width 281 height 13
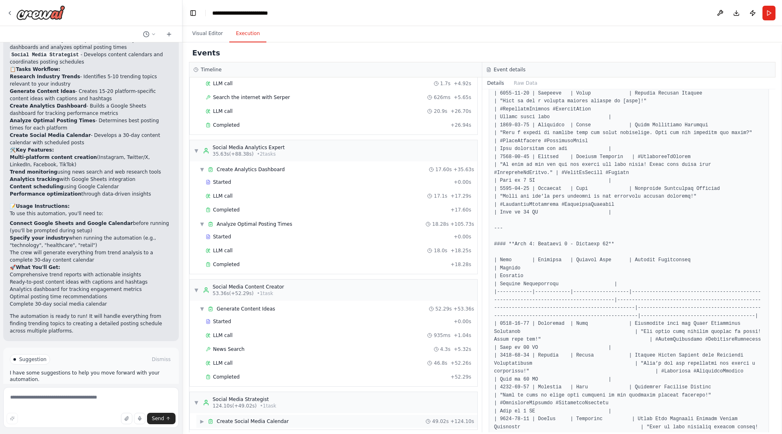
click at [407, 378] on div "Started + 0.00s LLM call 935ms + 1.04s News Search 4.3s + 5.32s LLM call 46.8s …" at bounding box center [336, 349] width 281 height 69
click at [405, 413] on div "▶ Create Social Media Calendar 49.02s + 124.10s" at bounding box center [334, 421] width 288 height 16
click at [405, 415] on div "▶ Create Social Media Calendar 49.02s + 124.10s" at bounding box center [336, 421] width 281 height 13
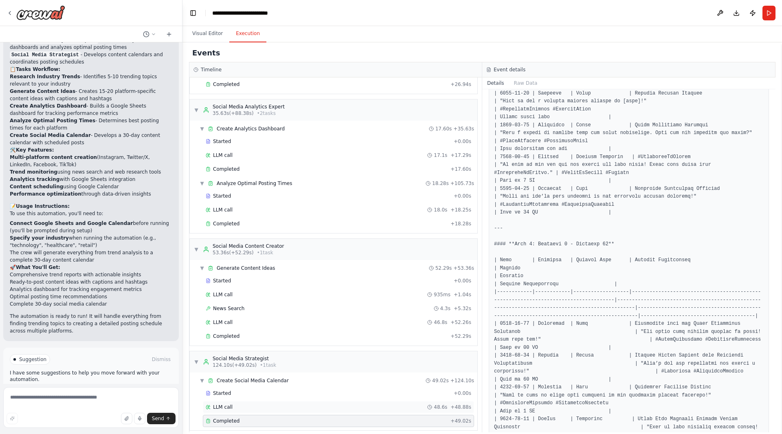
click at [405, 405] on div "LLM call 48.6s + 48.88s" at bounding box center [338, 407] width 271 height 12
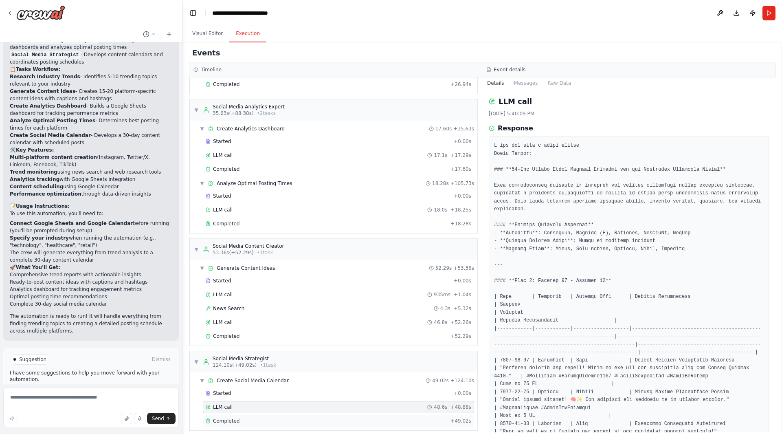
click at [436, 418] on div "Completed" at bounding box center [327, 421] width 242 height 7
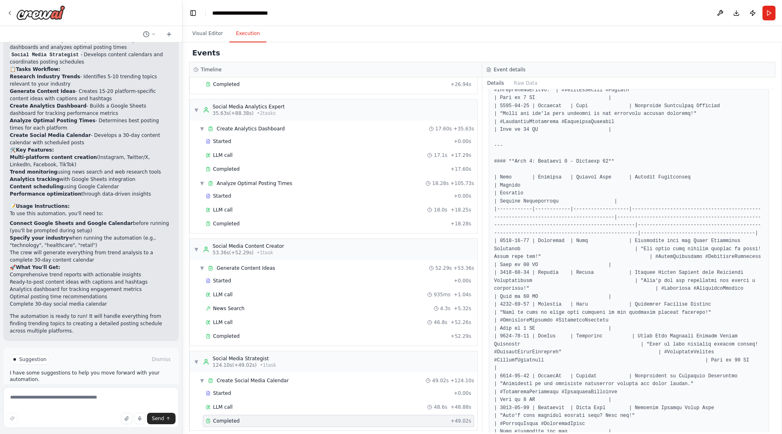
scroll to position [1256, 0]
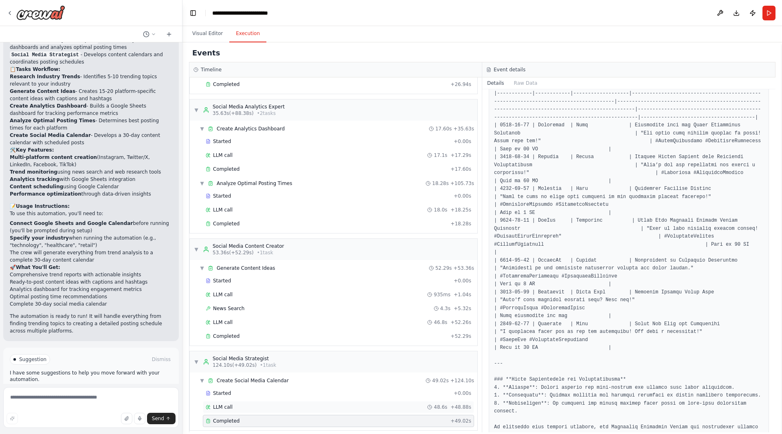
click at [250, 404] on div "LLM call 48.6s + 48.88s" at bounding box center [339, 407] width 266 height 7
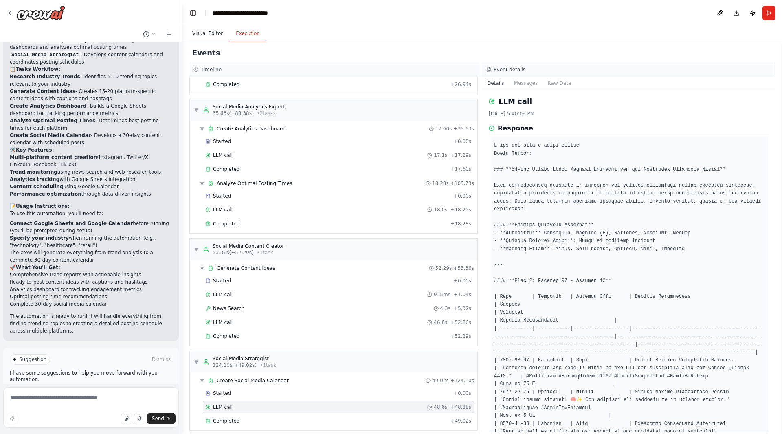
click at [205, 34] on button "Visual Editor" at bounding box center [208, 33] width 44 height 17
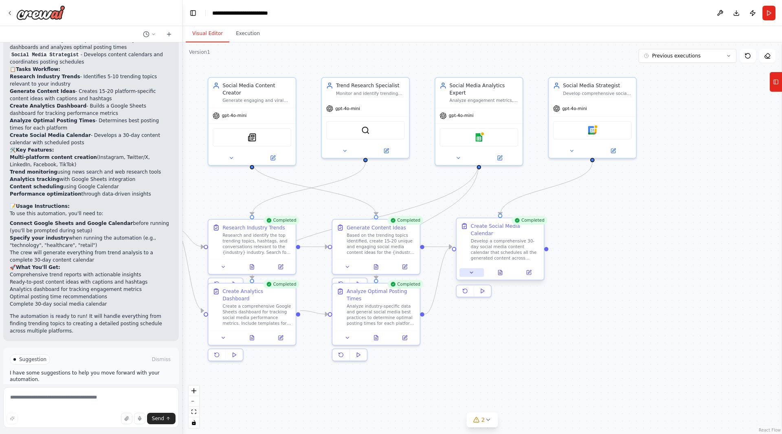
click at [476, 268] on button at bounding box center [472, 272] width 24 height 9
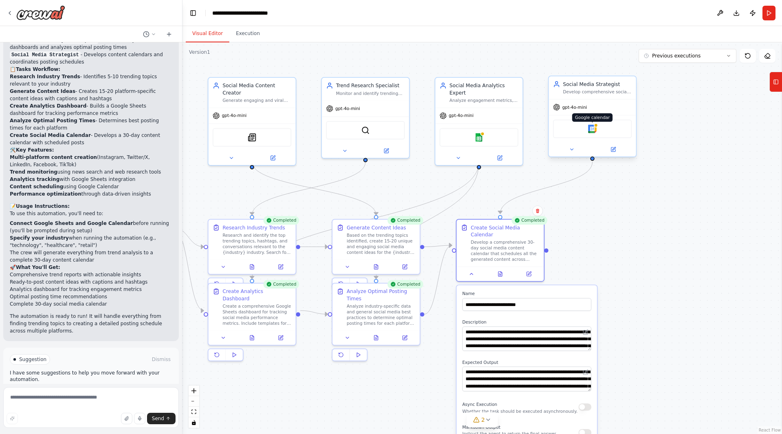
click at [591, 132] on img at bounding box center [592, 129] width 9 height 9
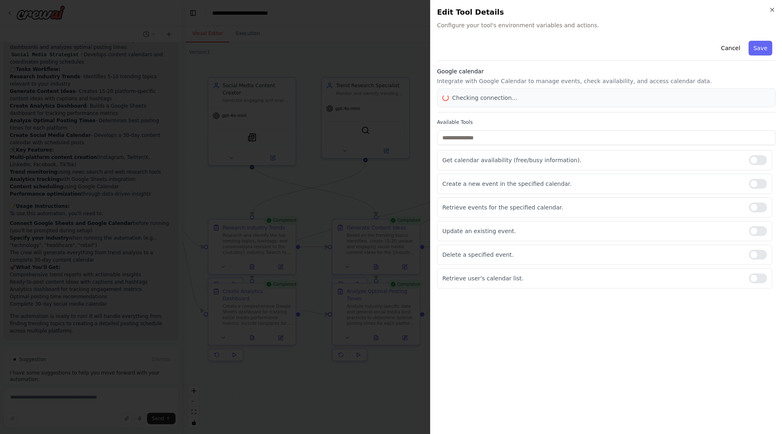
click at [591, 132] on body "Create a crew that schedules and publishes social media content across multiple…" at bounding box center [391, 217] width 782 height 434
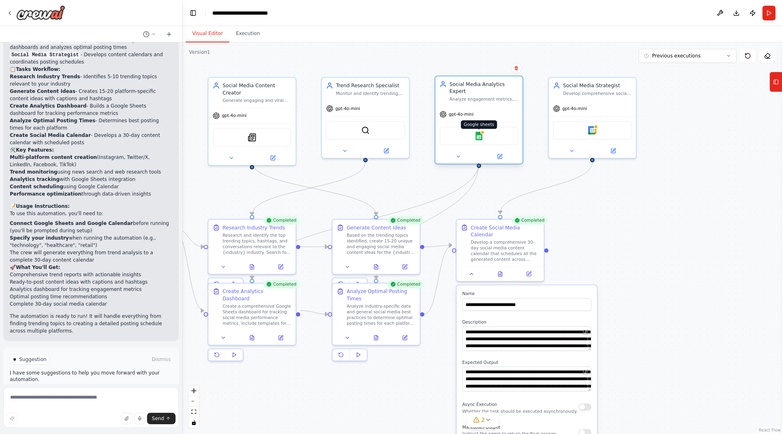
click at [480, 132] on img at bounding box center [479, 136] width 9 height 9
click at [253, 132] on img at bounding box center [252, 136] width 9 height 9
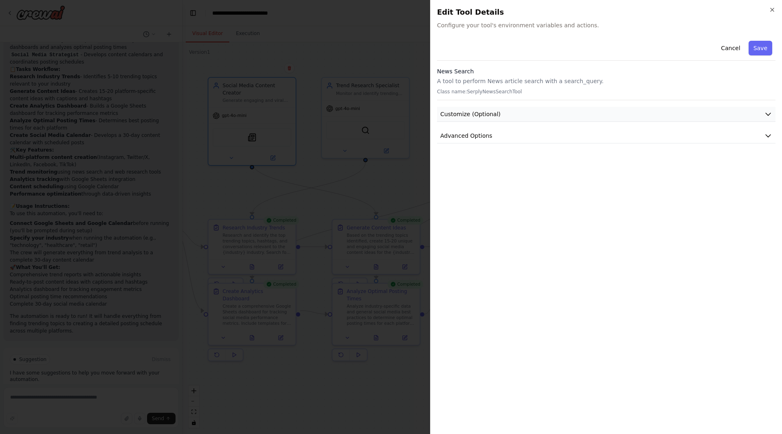
click at [465, 115] on span "Customize (Optional)" at bounding box center [470, 114] width 60 height 8
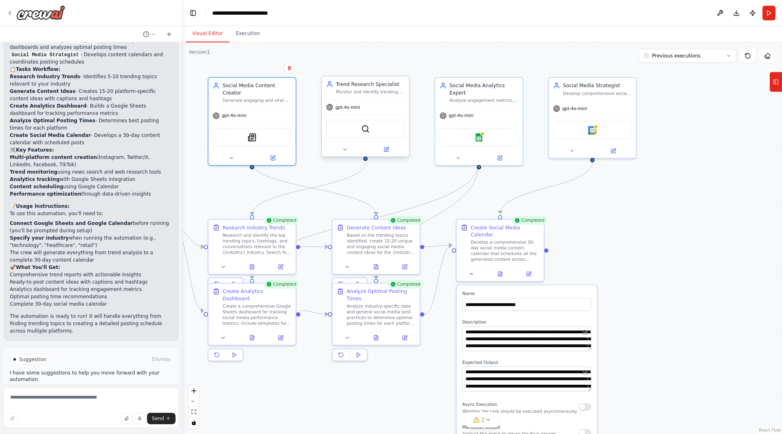
click at [362, 133] on div "SerperDevTool" at bounding box center [365, 129] width 79 height 18
click at [364, 132] on img at bounding box center [365, 129] width 9 height 9
